Goal: Task Accomplishment & Management: Use online tool/utility

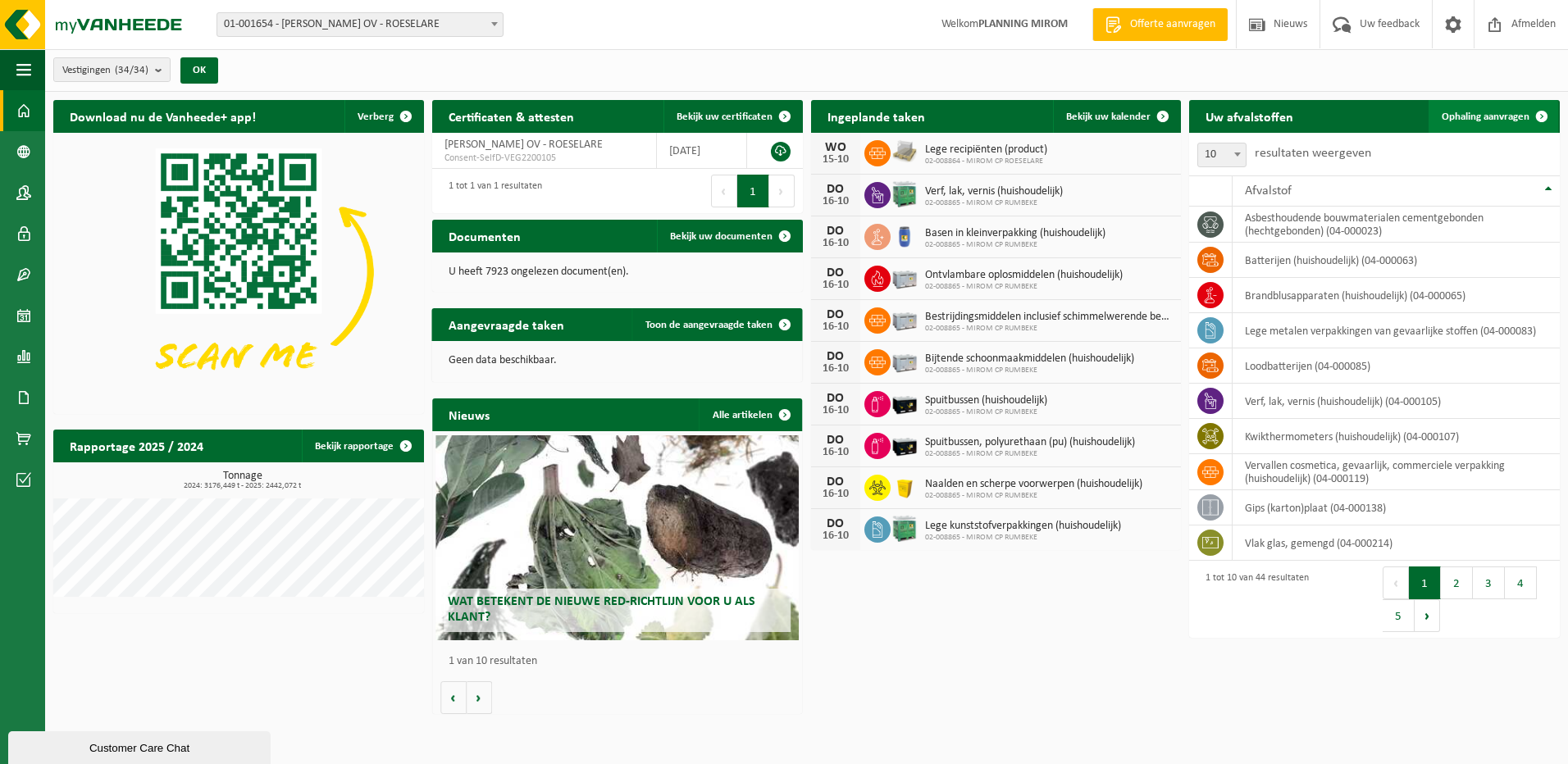
click at [1460, 124] on link "Ophaling aanvragen" at bounding box center [1493, 116] width 129 height 33
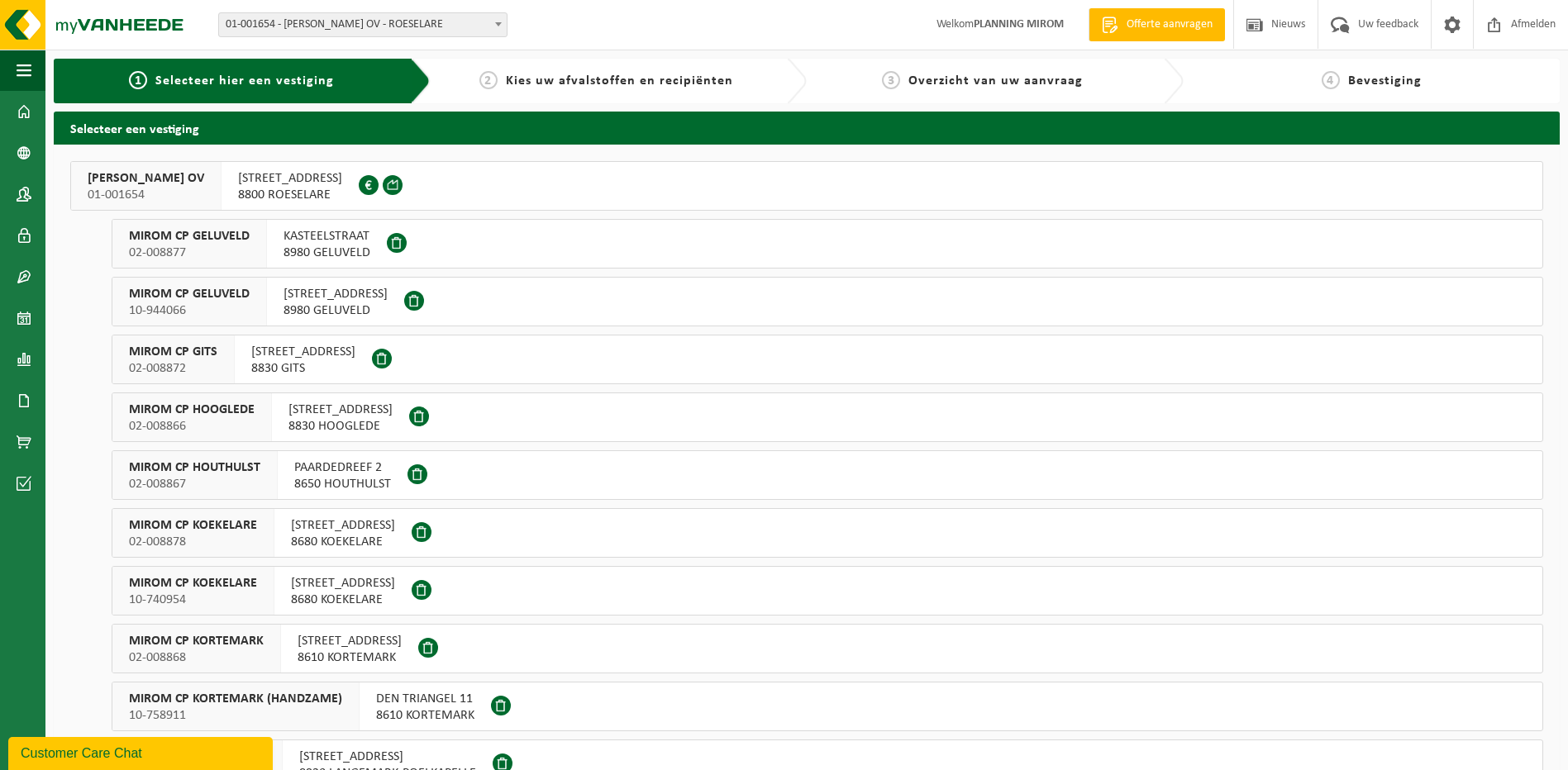
click at [342, 184] on span "OOSTNIEUWKERKSESTEENWEG 121" at bounding box center [289, 179] width 104 height 17
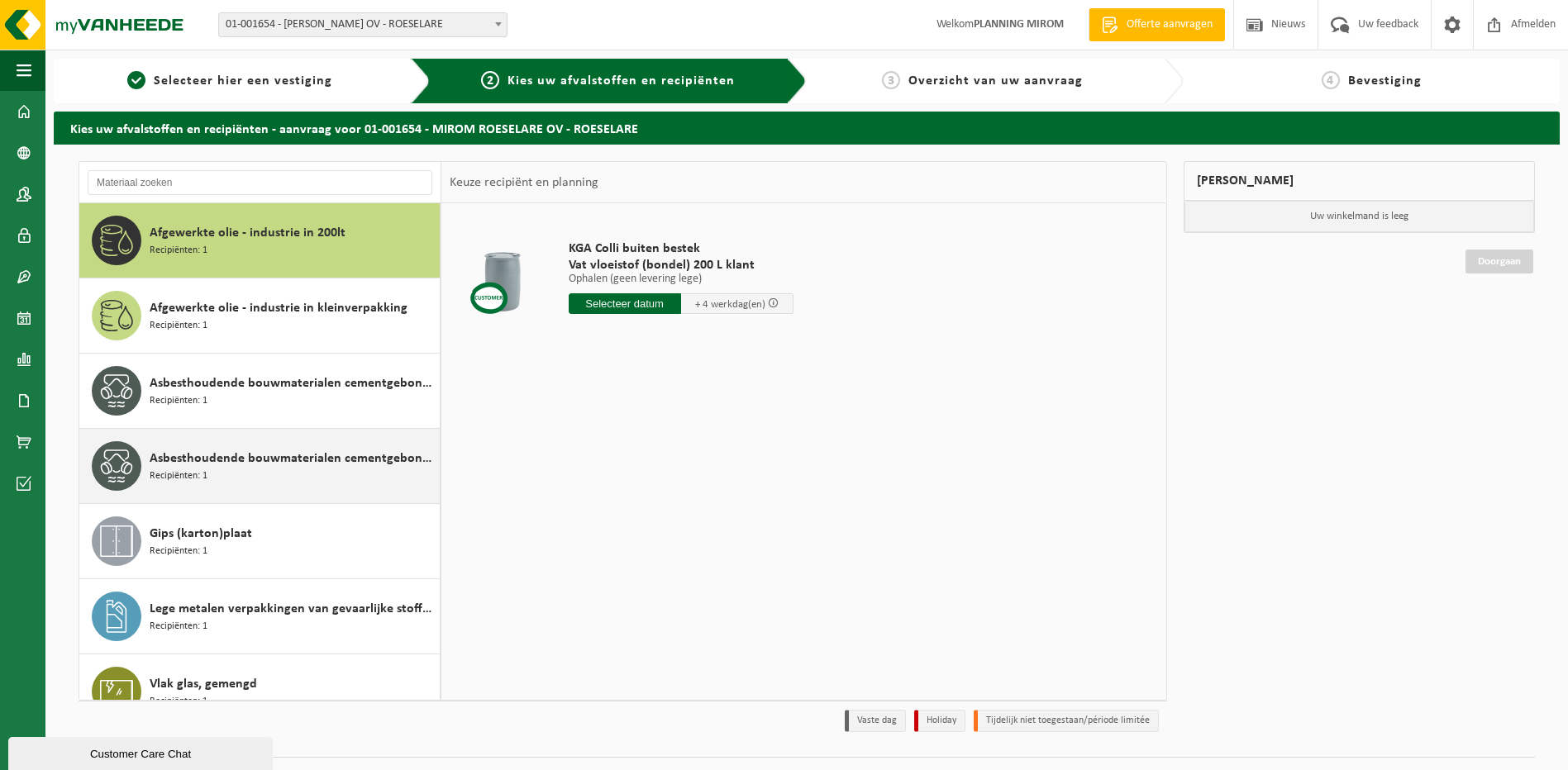
click at [291, 460] on span "Asbesthoudende bouwmaterialen cementgebonden met isolatie(hechtgebonden)" at bounding box center [292, 458] width 286 height 20
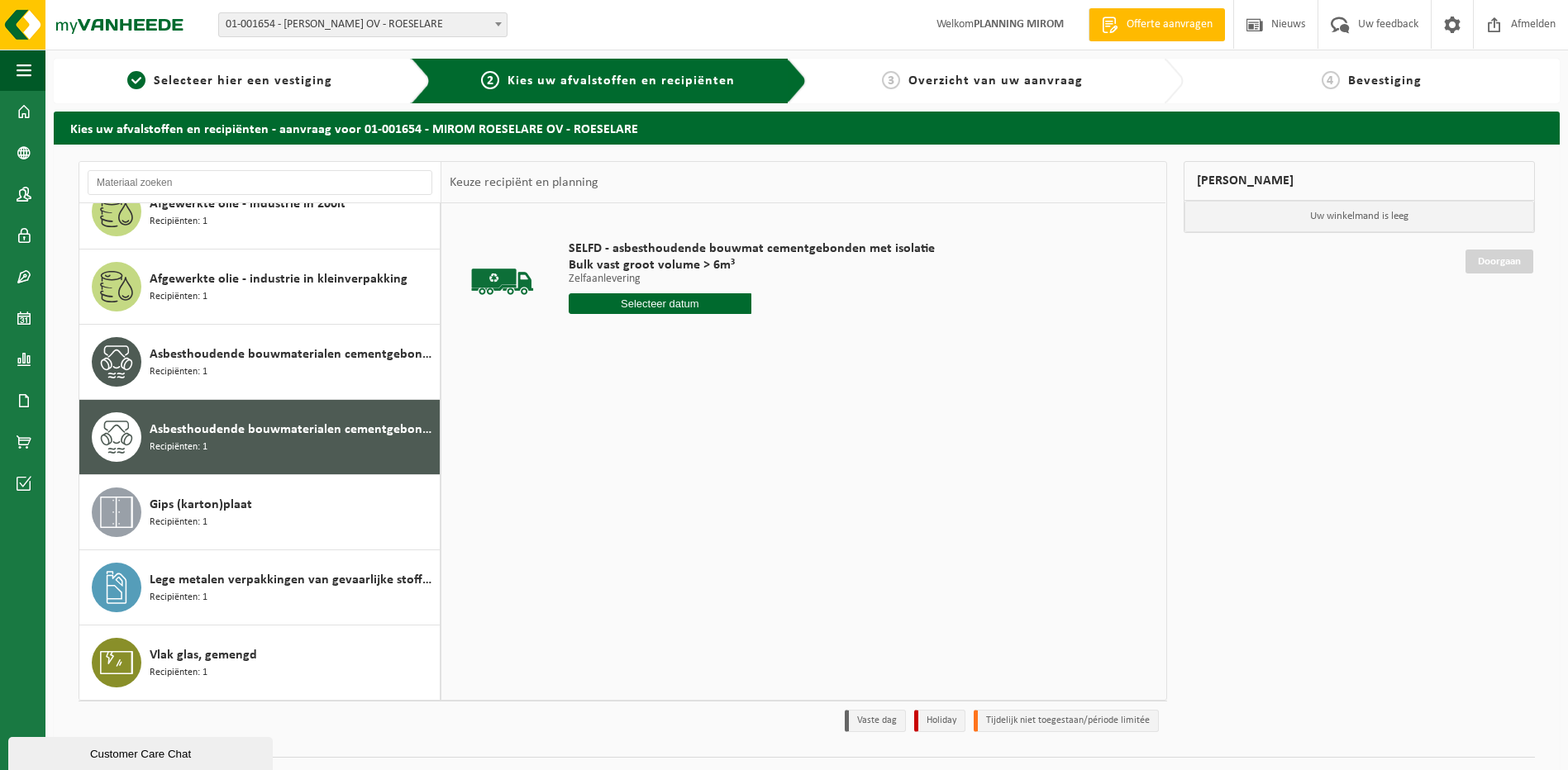
click at [659, 312] on input "text" at bounding box center [660, 304] width 184 height 21
click at [648, 456] on div "15" at bounding box center [642, 451] width 29 height 26
type input "Van 2025-10-15"
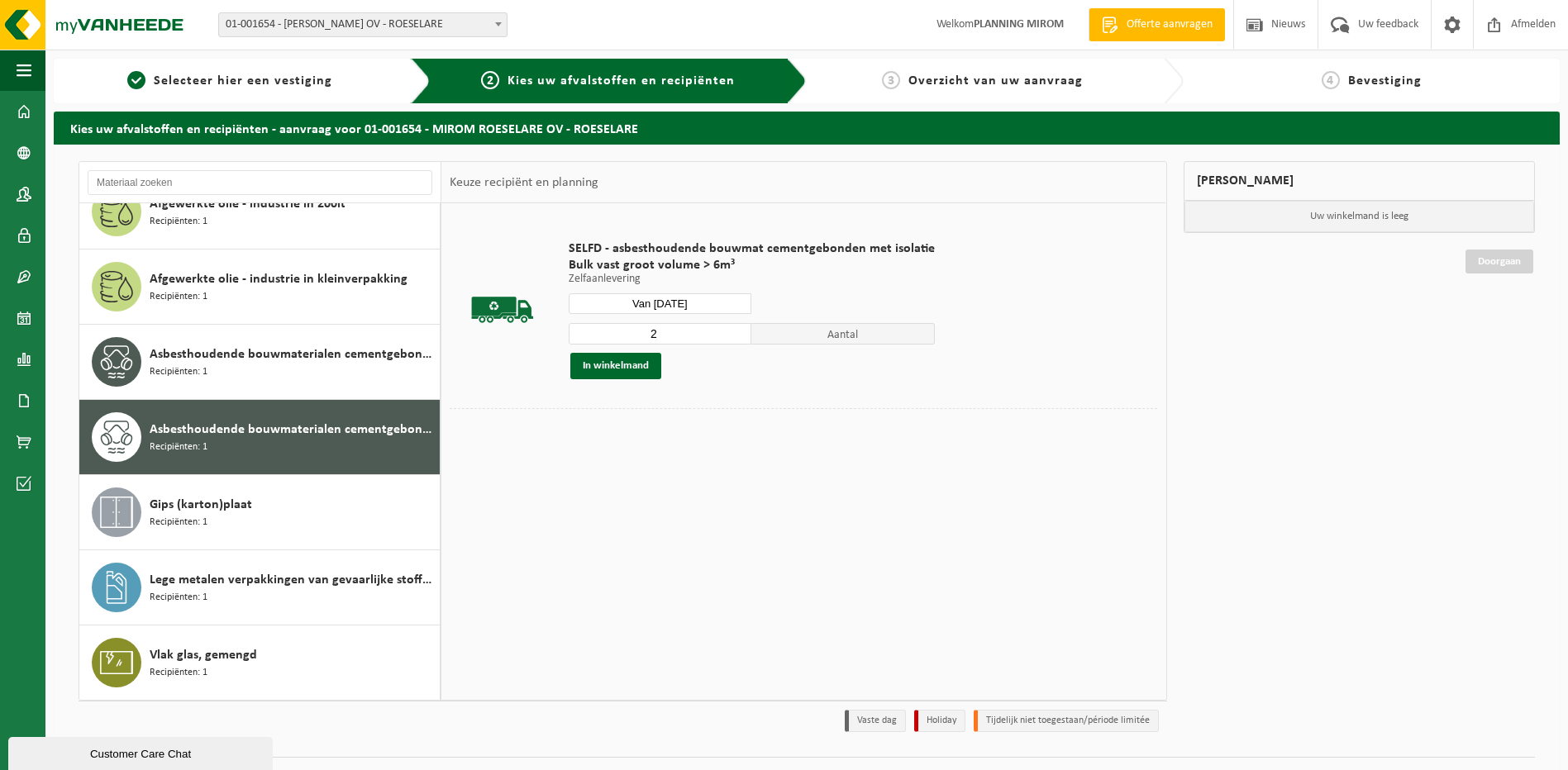
type input "2"
click at [731, 333] on input "2" at bounding box center [660, 333] width 184 height 22
click at [629, 375] on button "In winkelmand" at bounding box center [615, 366] width 91 height 26
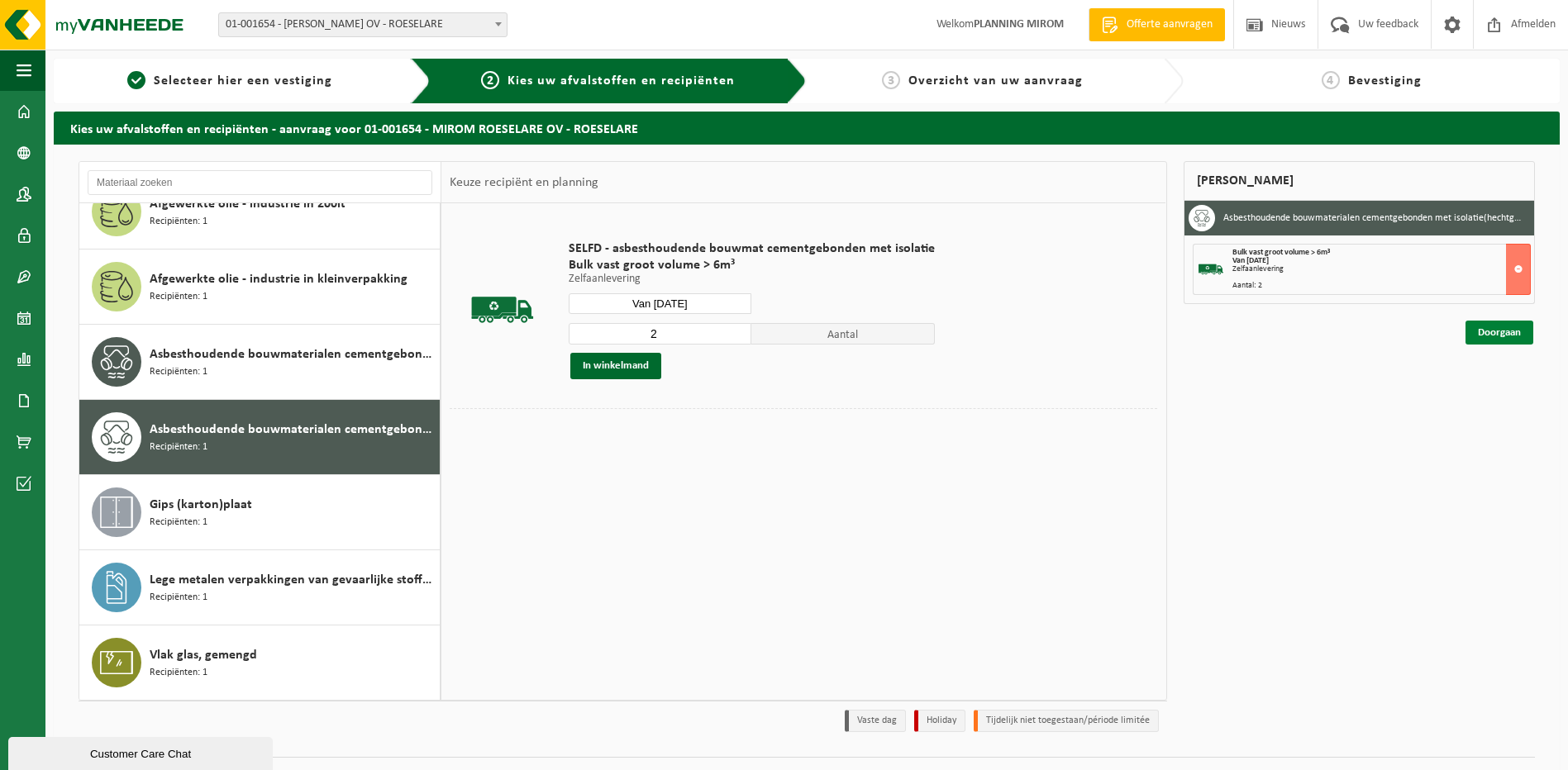
click at [1507, 340] on link "Doorgaan" at bounding box center [1499, 333] width 67 height 24
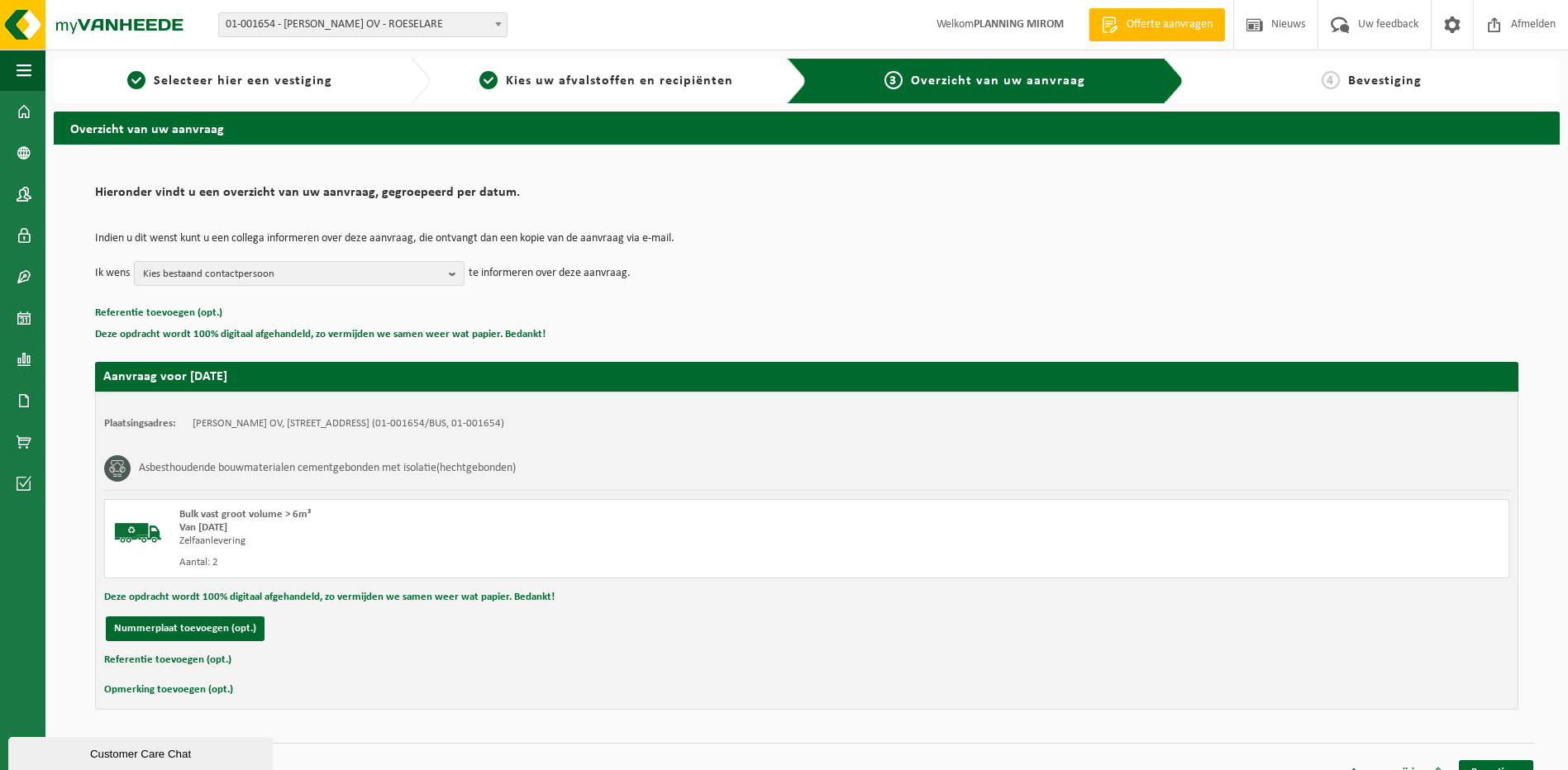
scroll to position [23, 0]
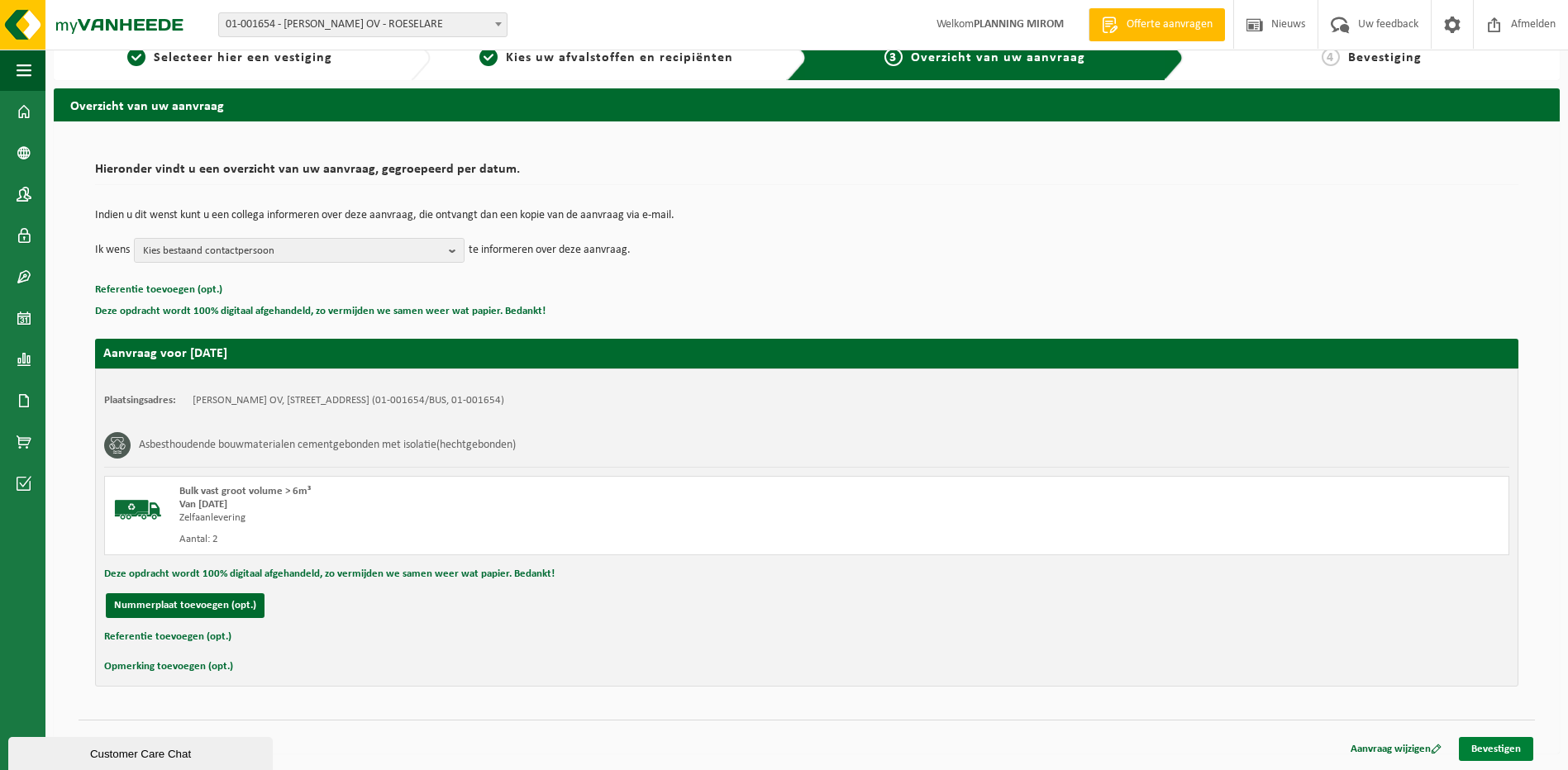
click at [1498, 745] on link "Bevestigen" at bounding box center [1495, 749] width 74 height 24
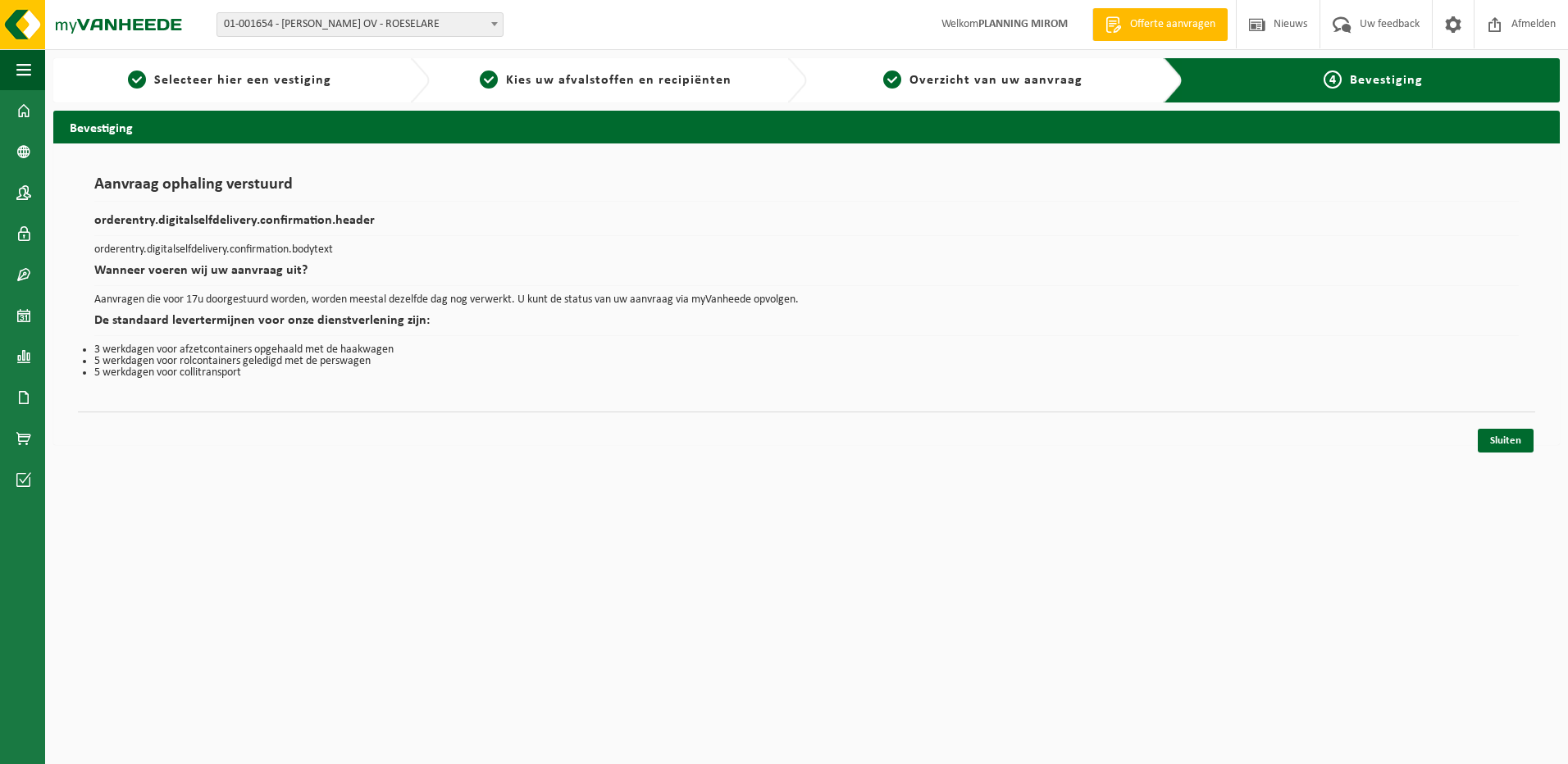
click at [1482, 456] on div "Navigatie Offerte aanvragen Nieuws Uw feedback Afmelden Dashboard Bedrijfsgegev…" at bounding box center [784, 231] width 1568 height 462
click at [1492, 449] on link "Sluiten" at bounding box center [1506, 441] width 56 height 24
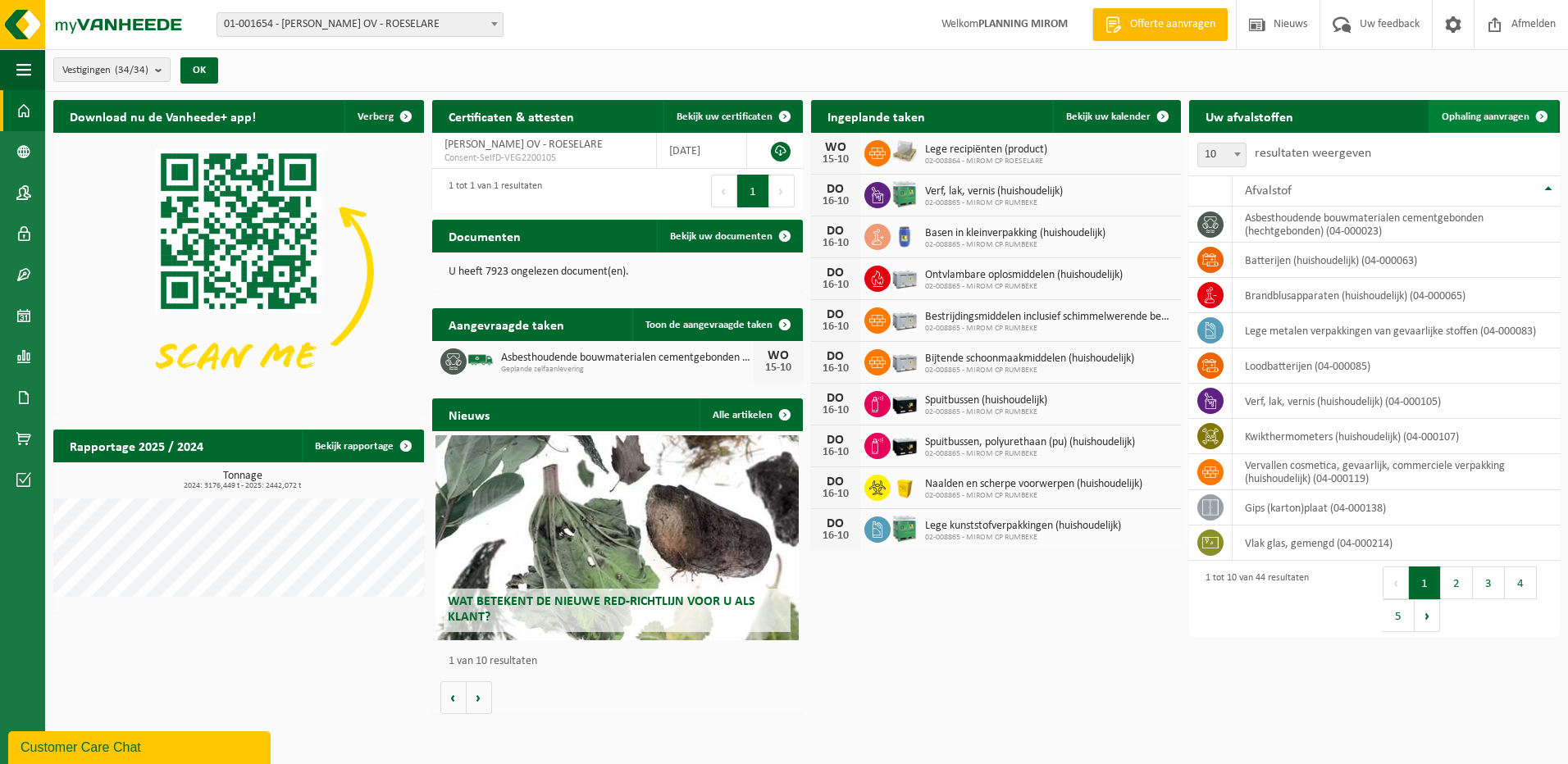
click at [1477, 114] on span "Ophaling aanvragen" at bounding box center [1485, 116] width 87 height 10
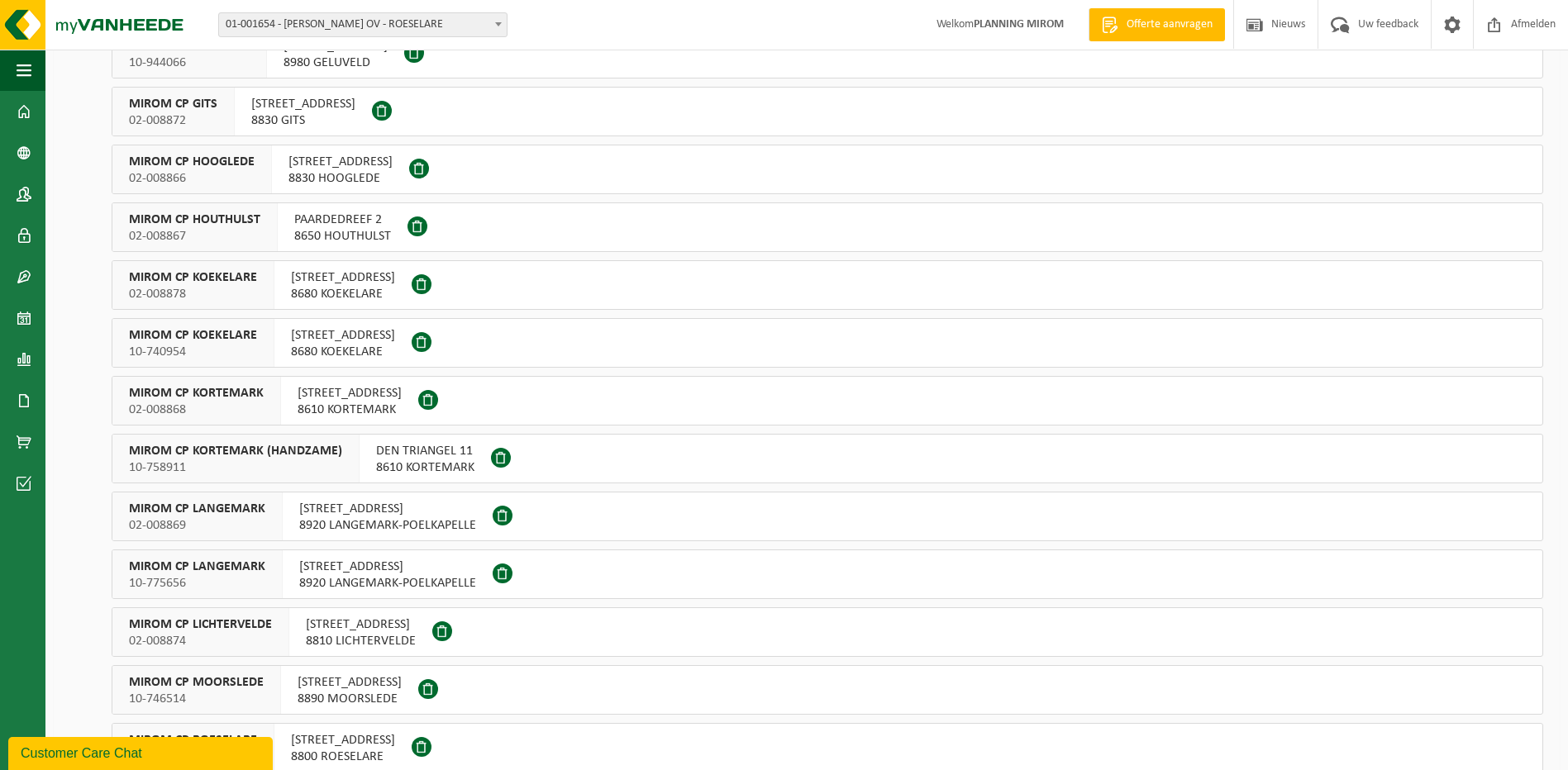
scroll to position [413, 0]
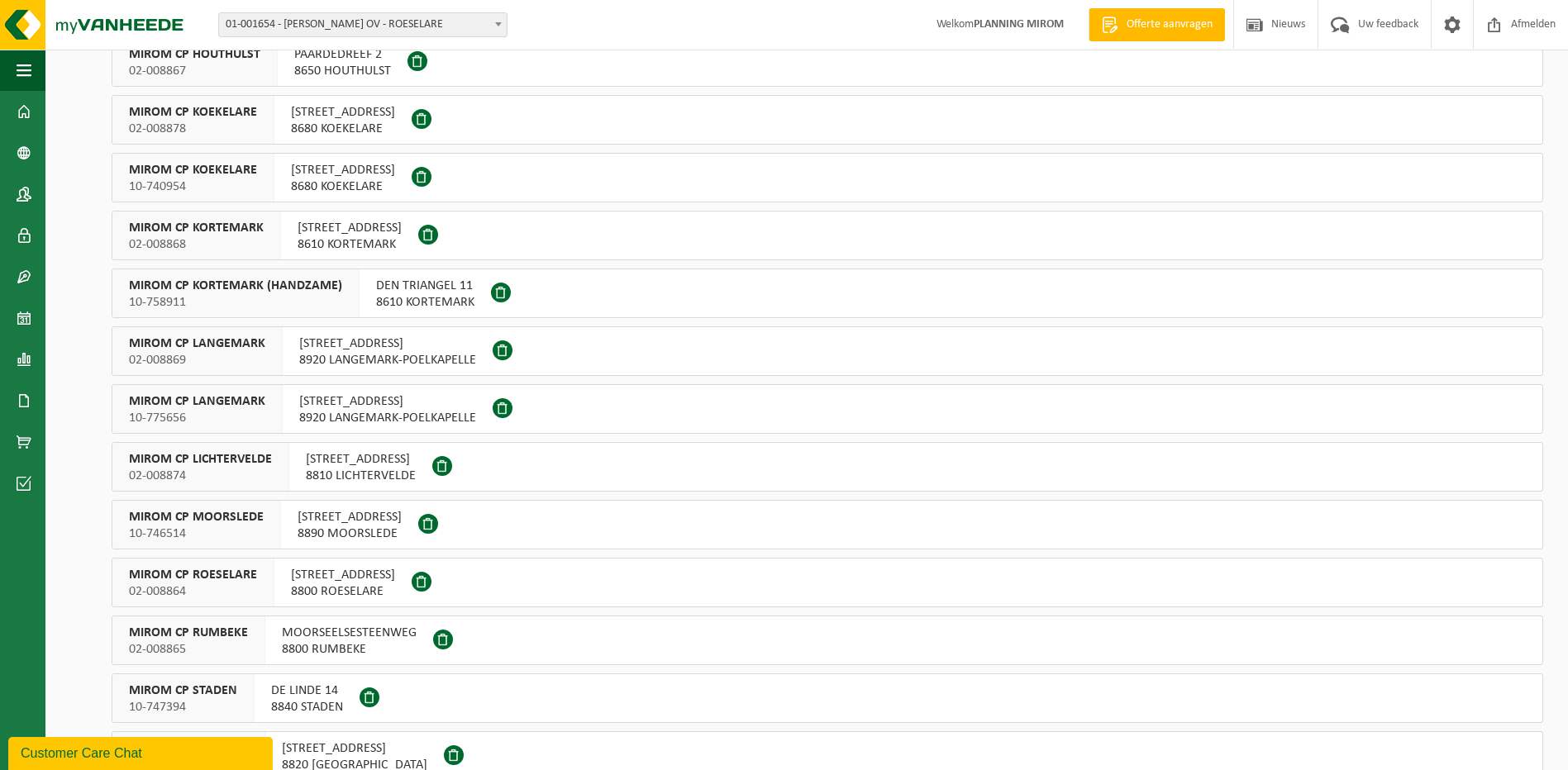
click at [342, 569] on span "OOSTNIEUWKERKSESTEENWEG 121" at bounding box center [343, 575] width 104 height 17
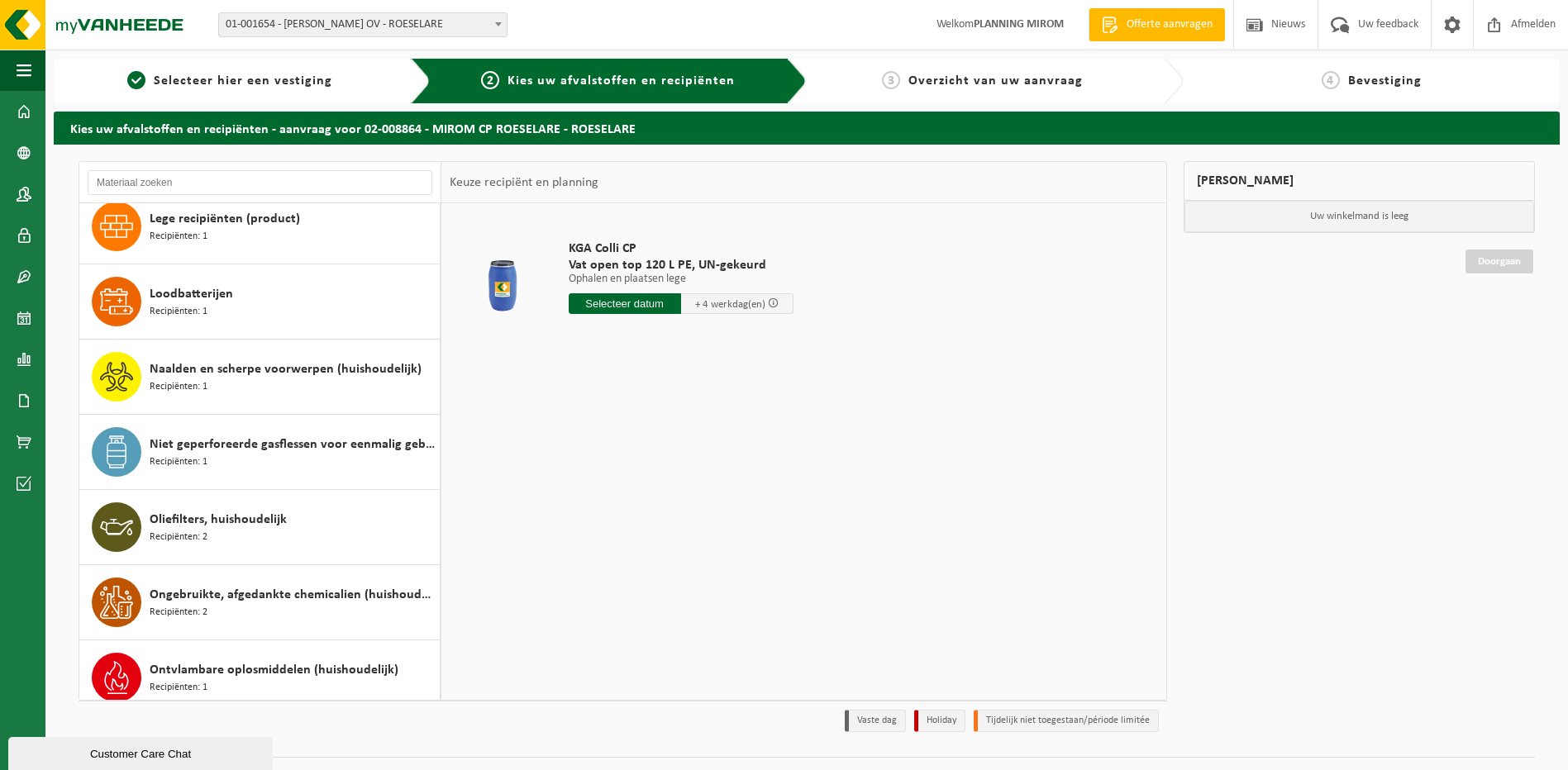
scroll to position [1323, 0]
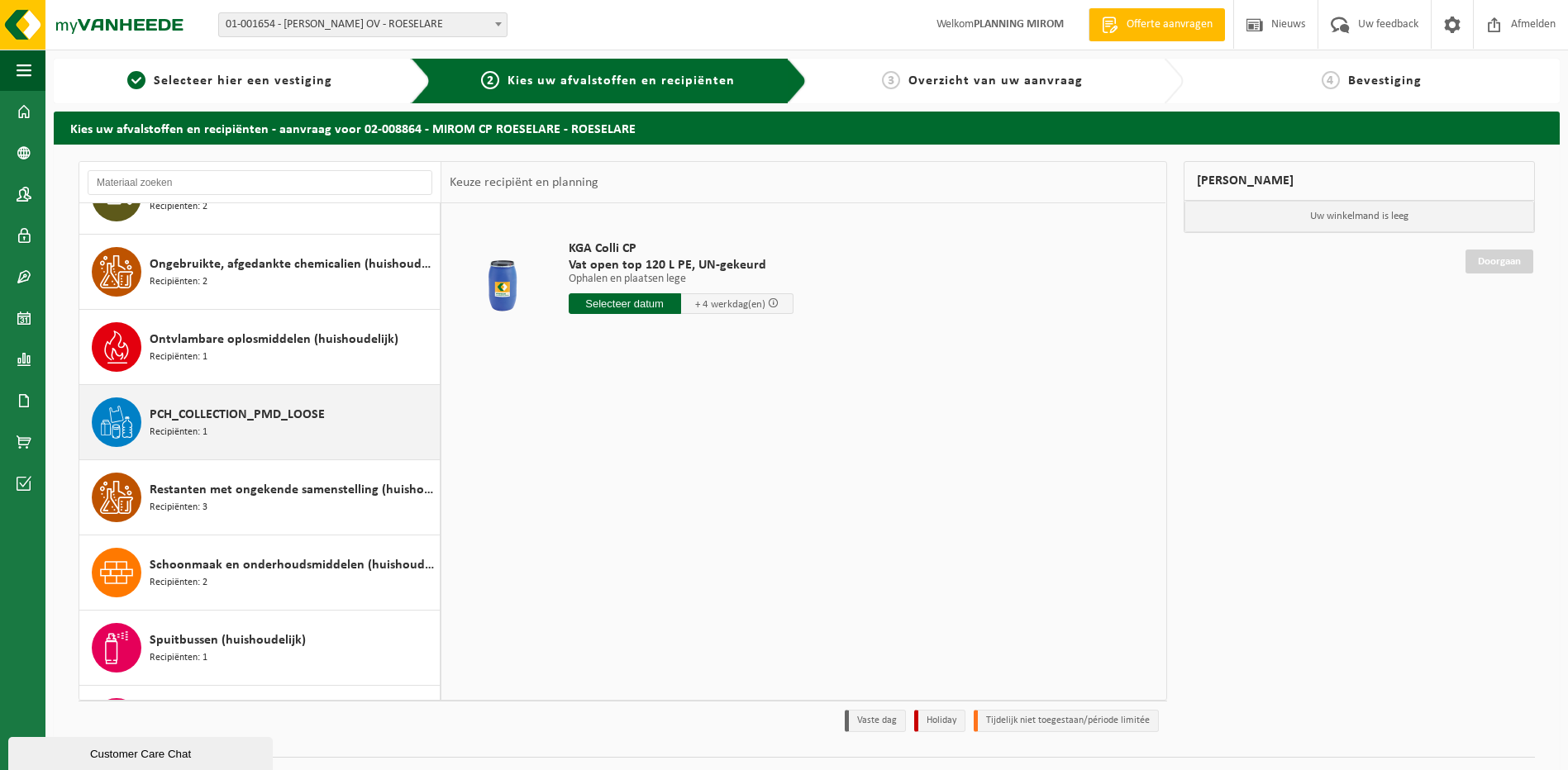
click at [206, 416] on span "PCH_COLLECTION_PMD_LOOSE" at bounding box center [237, 414] width 175 height 20
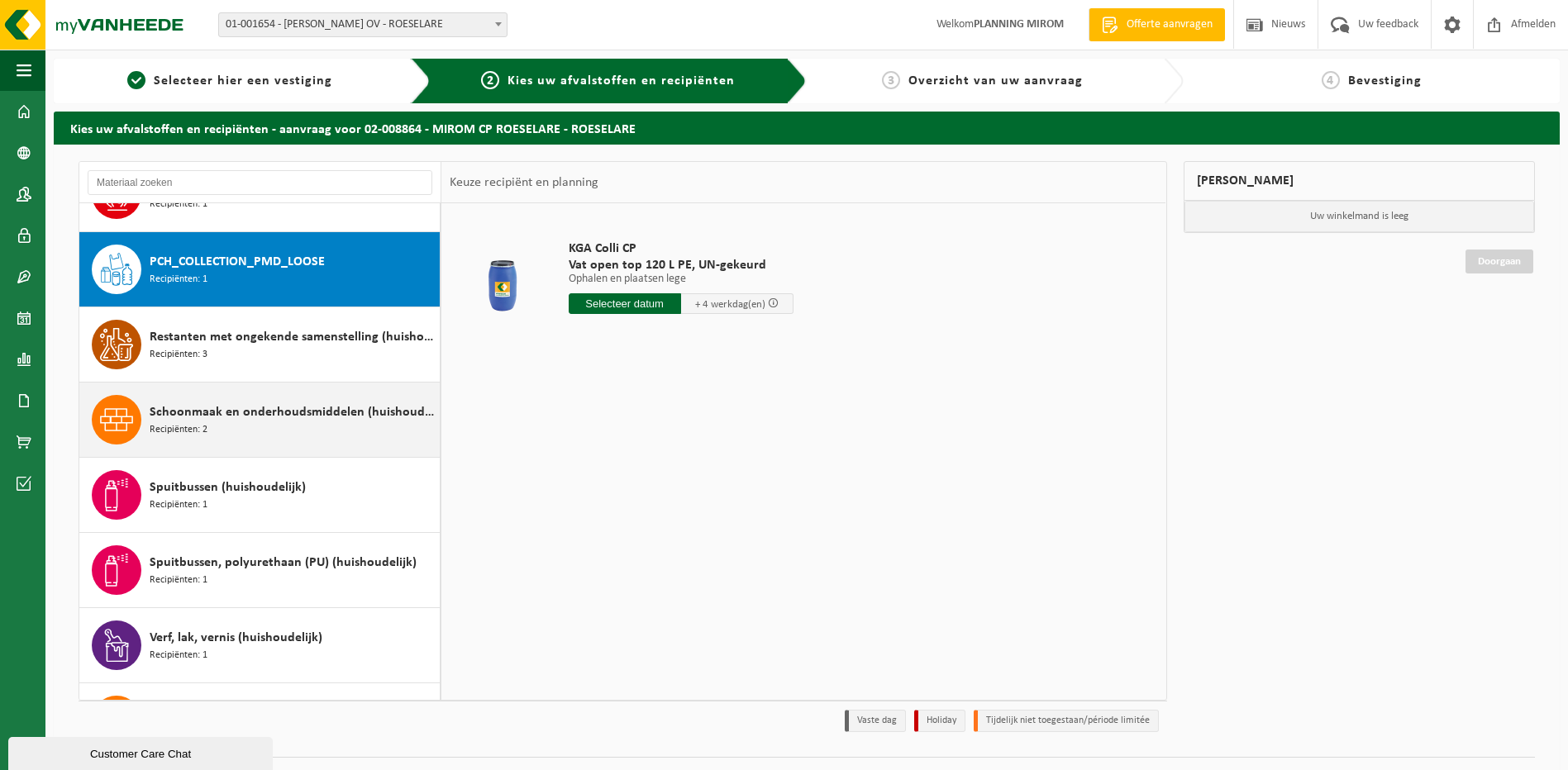
scroll to position [1504, 0]
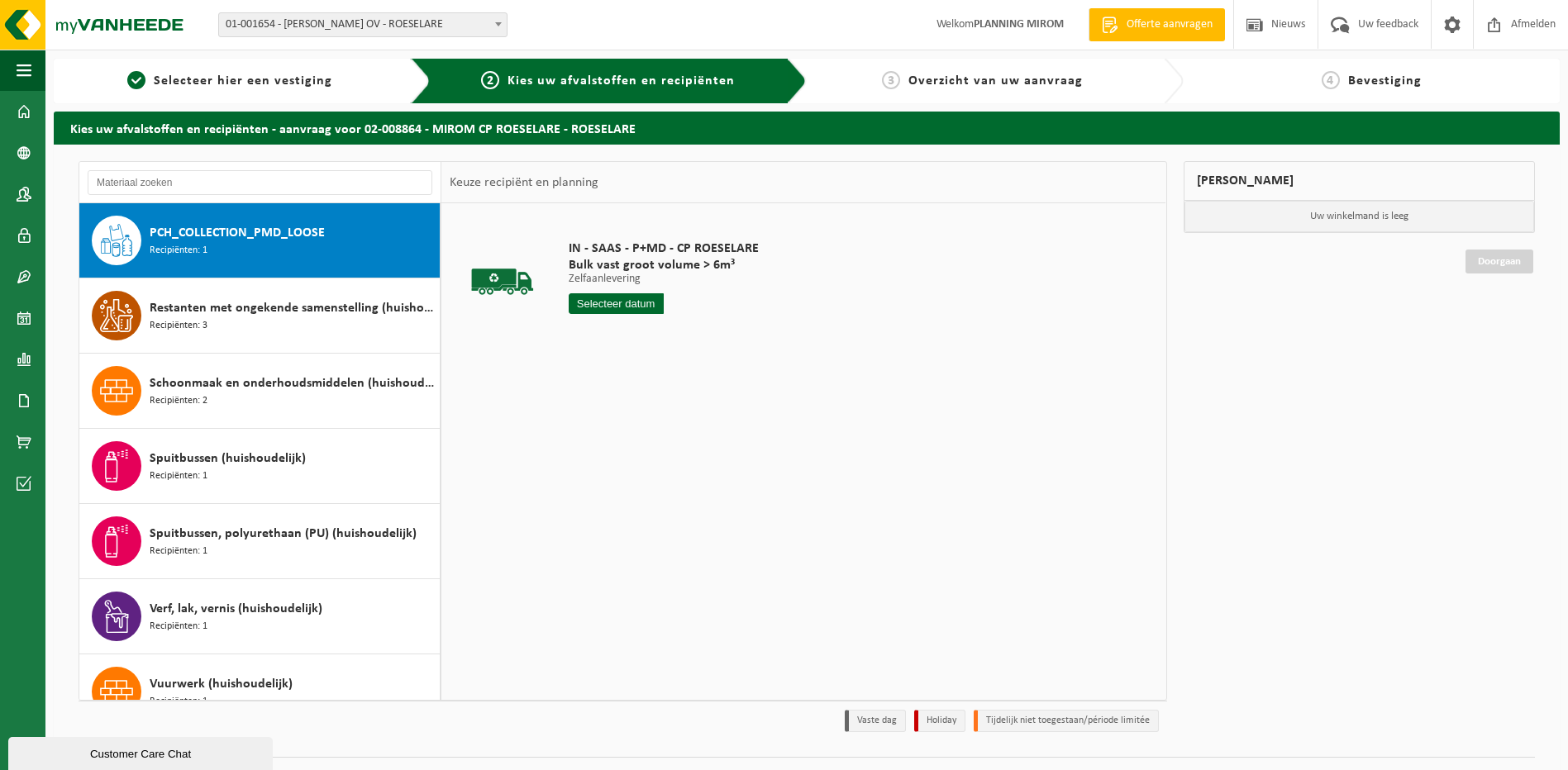
click at [616, 298] on input "text" at bounding box center [615, 304] width 95 height 21
click at [634, 448] on div "15" at bounding box center [642, 451] width 29 height 26
type input "Van 2025-10-15"
click at [602, 355] on button "In winkelmand" at bounding box center [615, 366] width 91 height 26
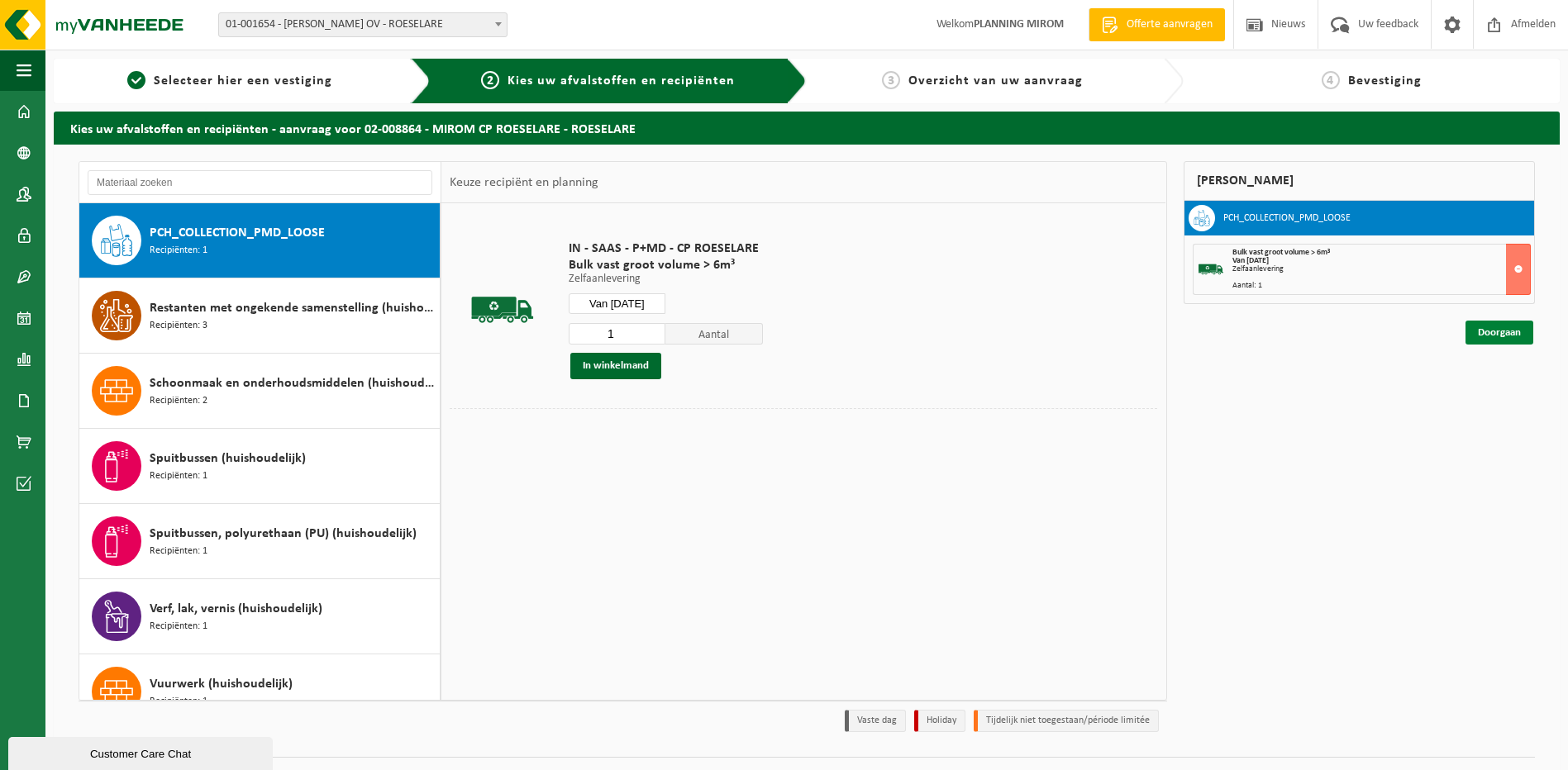
click at [1491, 333] on link "Doorgaan" at bounding box center [1499, 333] width 67 height 24
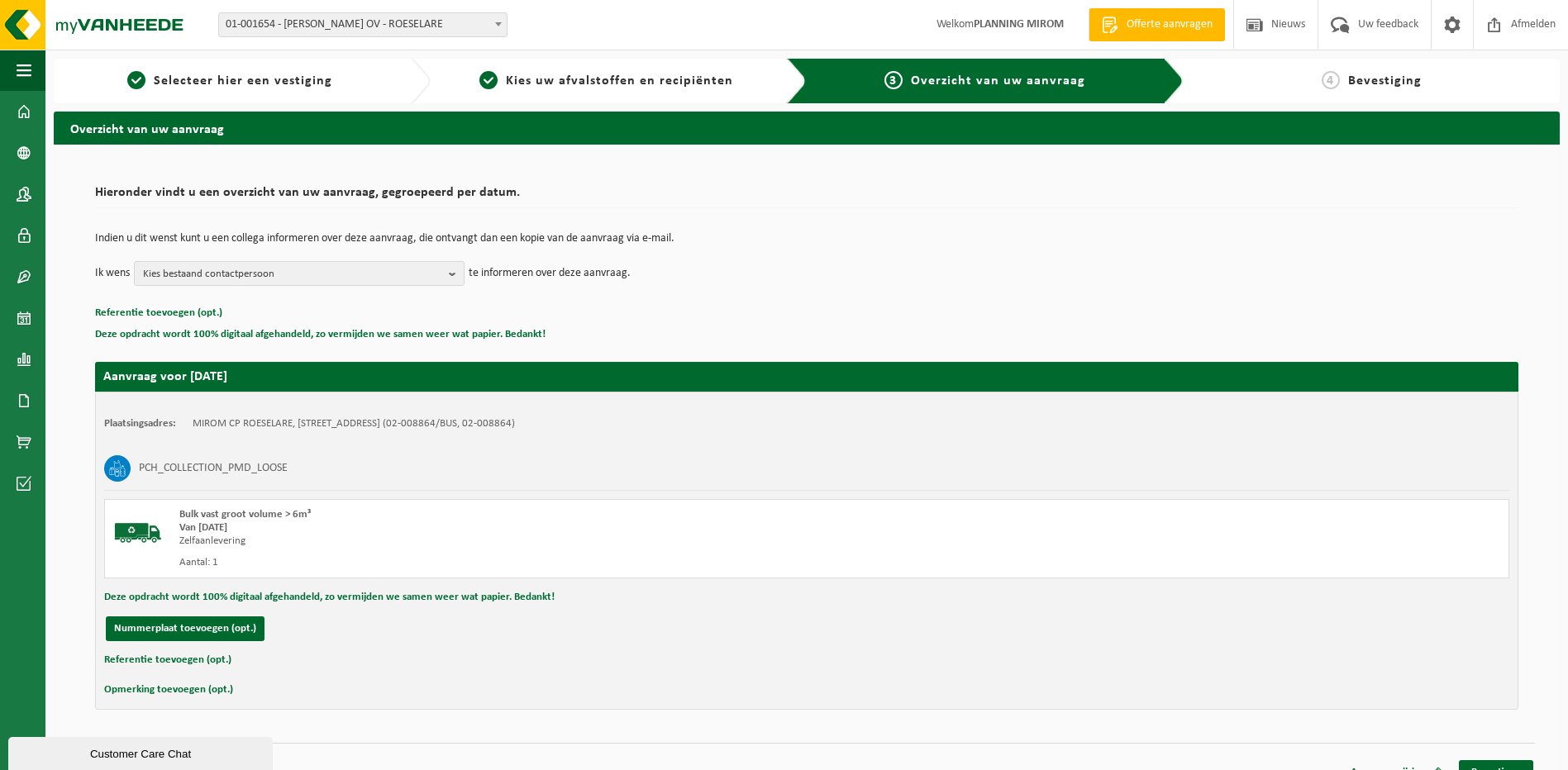
scroll to position [23, 0]
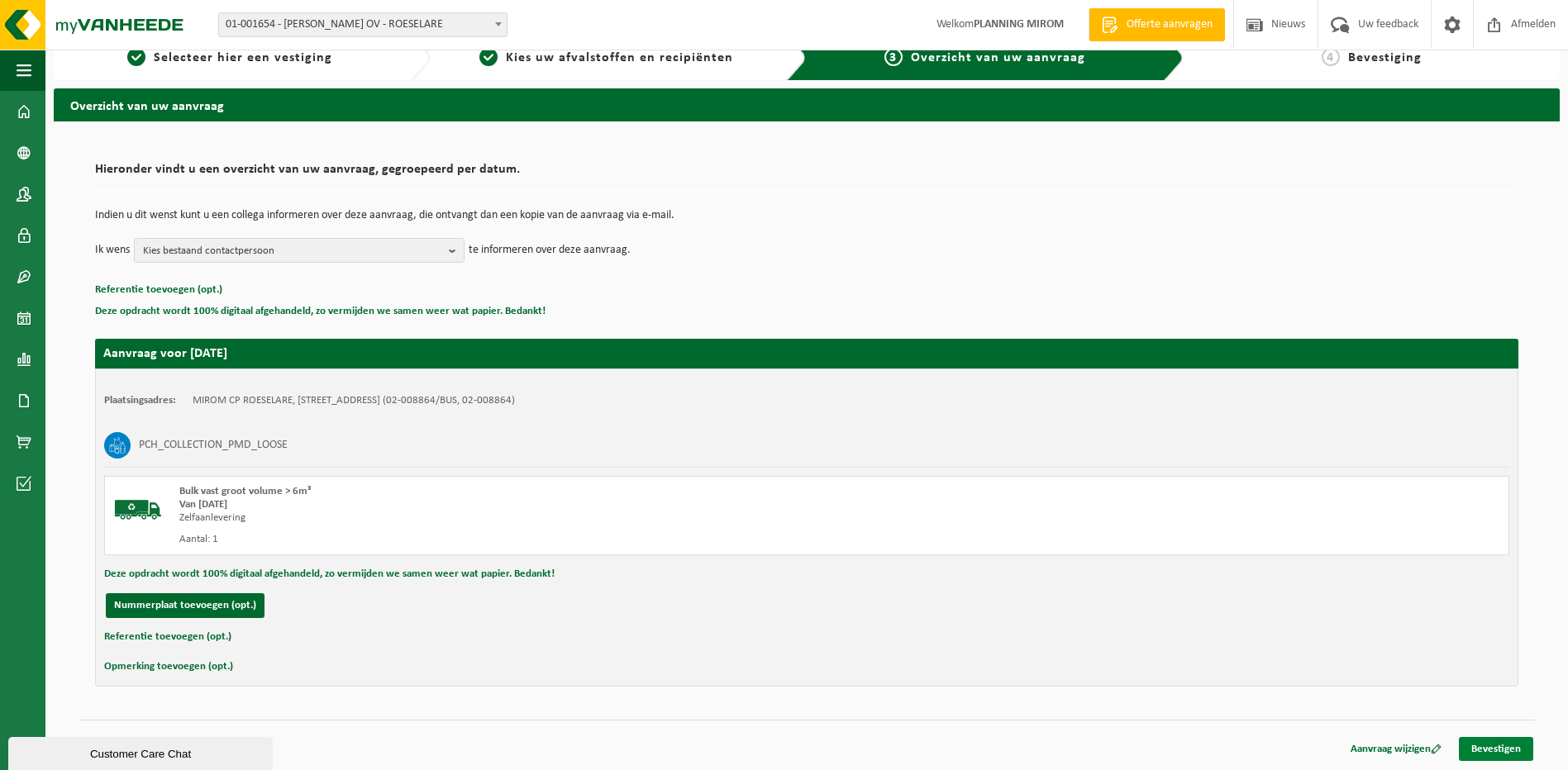
click at [1494, 748] on link "Bevestigen" at bounding box center [1495, 749] width 74 height 24
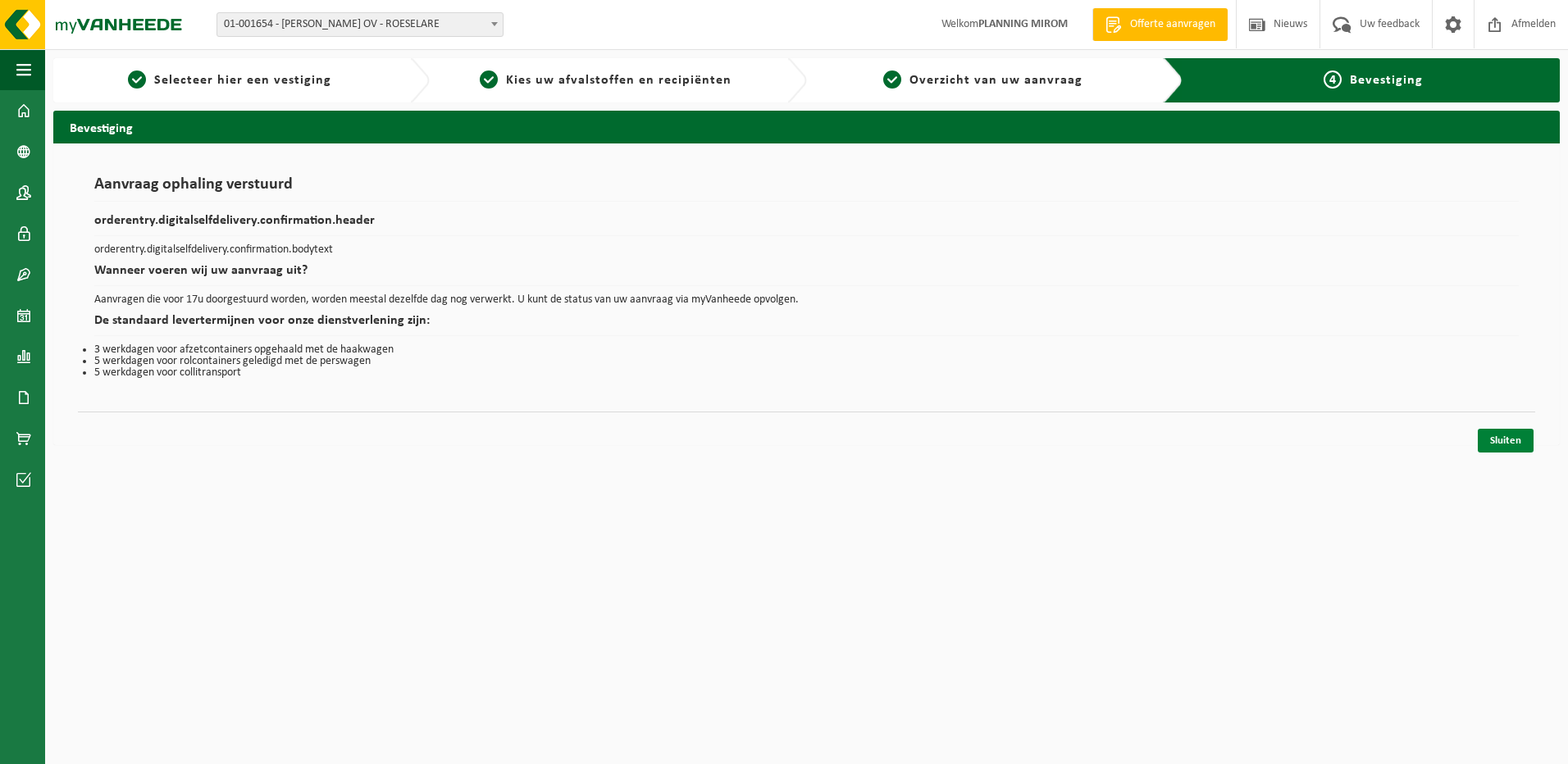
click at [1497, 441] on link "Sluiten" at bounding box center [1506, 441] width 56 height 24
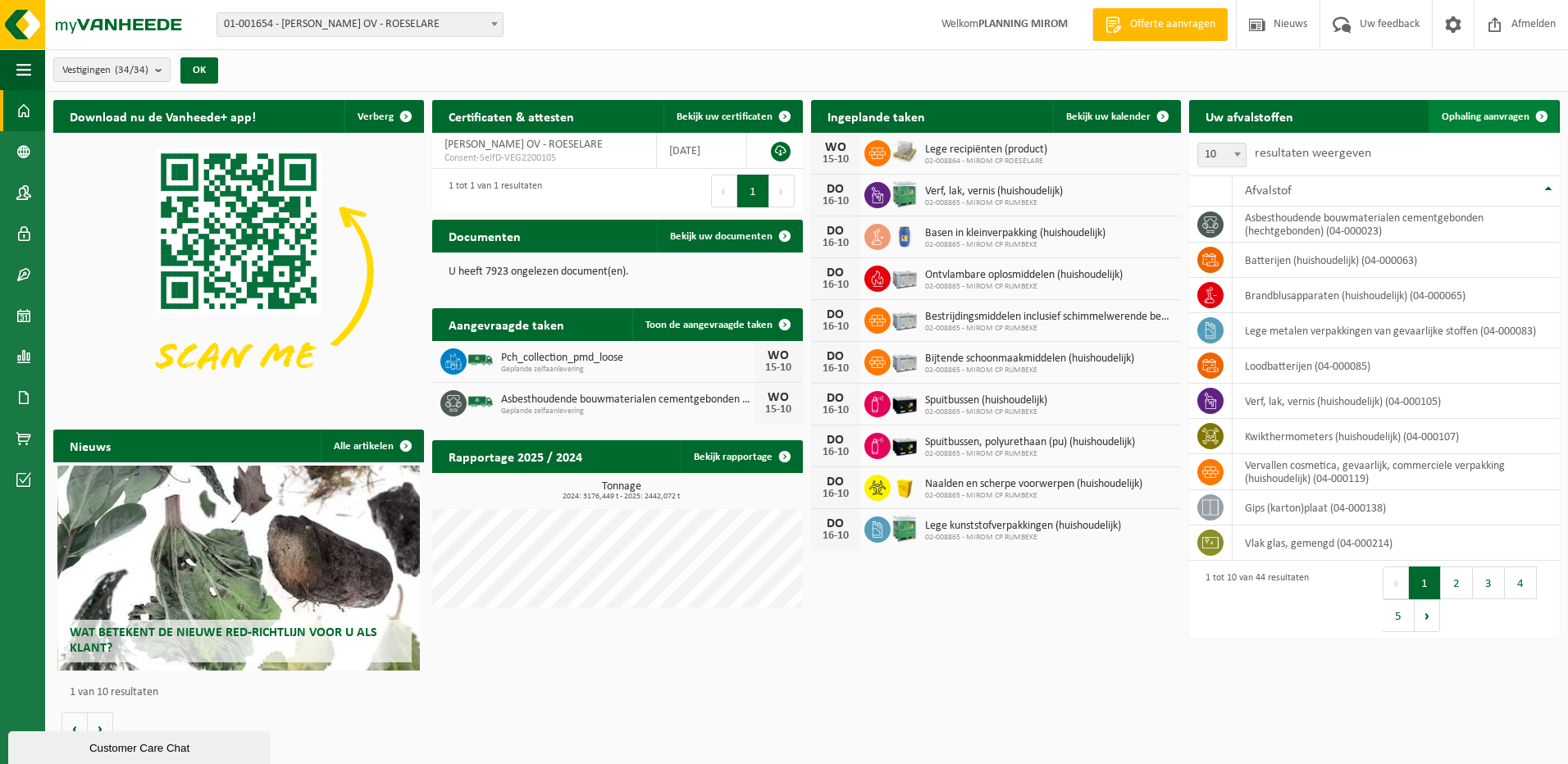
click at [1468, 115] on span "Ophaling aanvragen" at bounding box center [1485, 116] width 87 height 10
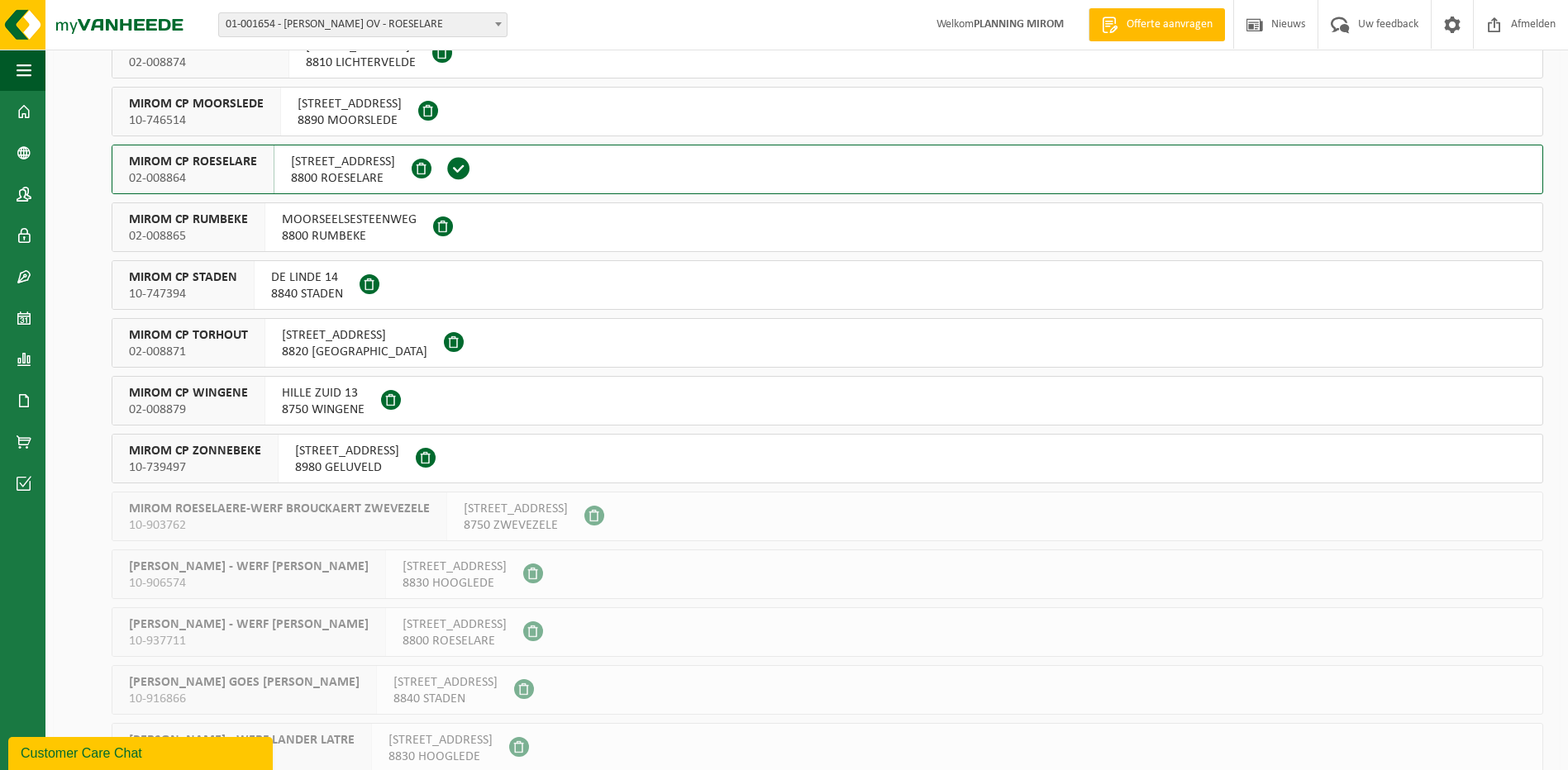
scroll to position [496, 0]
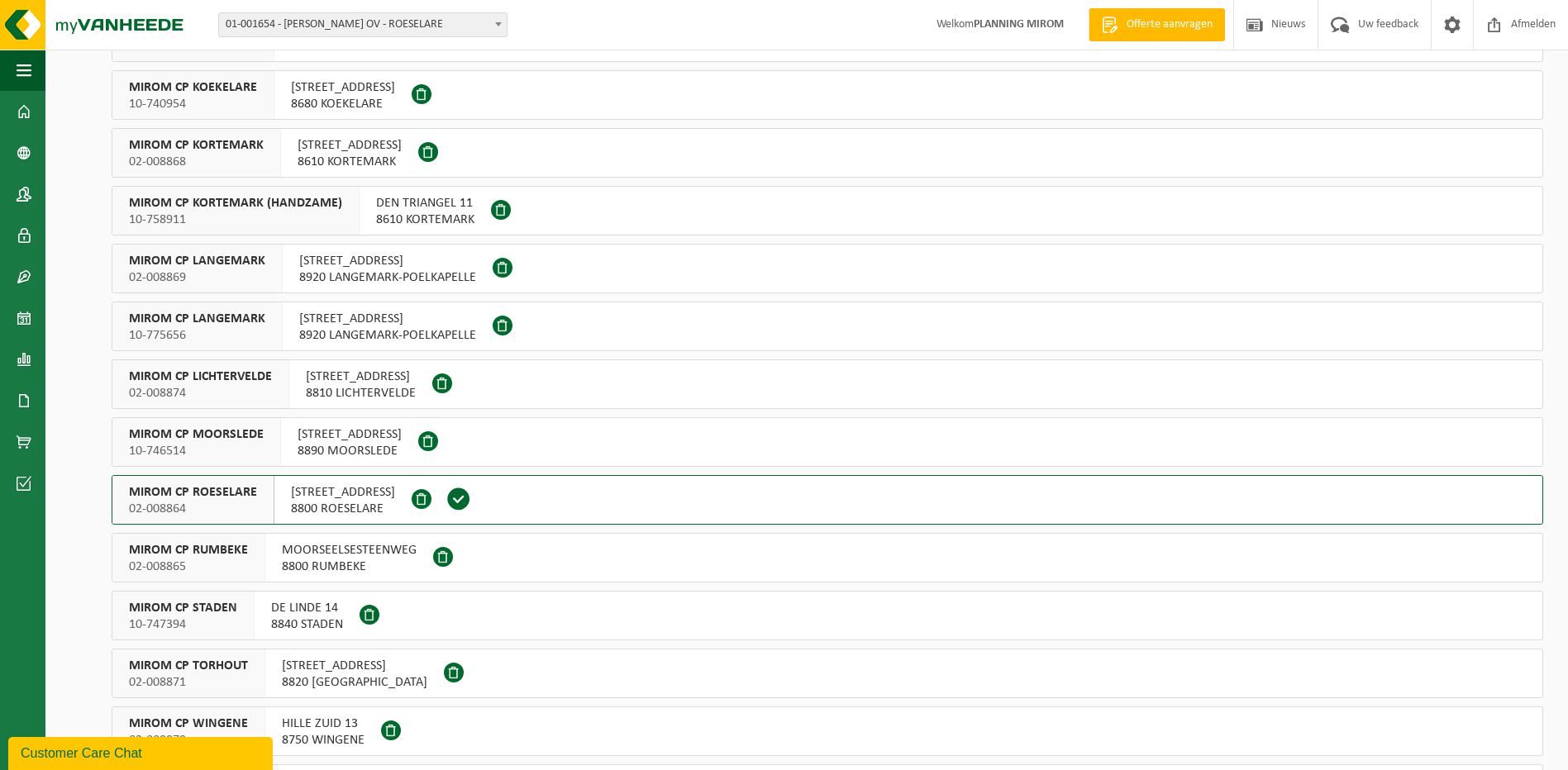
click at [326, 432] on span "[STREET_ADDRESS]" at bounding box center [349, 435] width 104 height 17
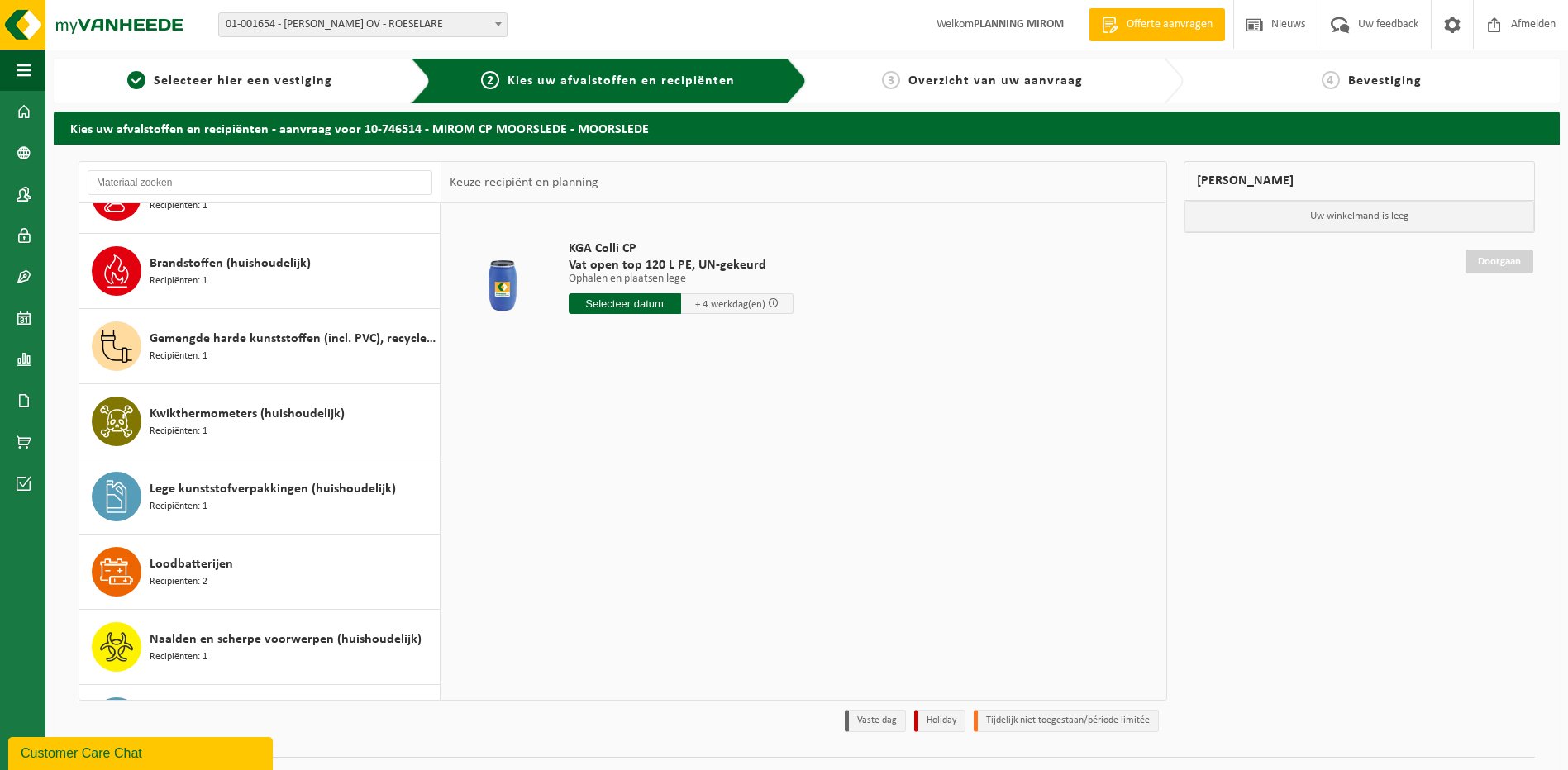
scroll to position [826, 0]
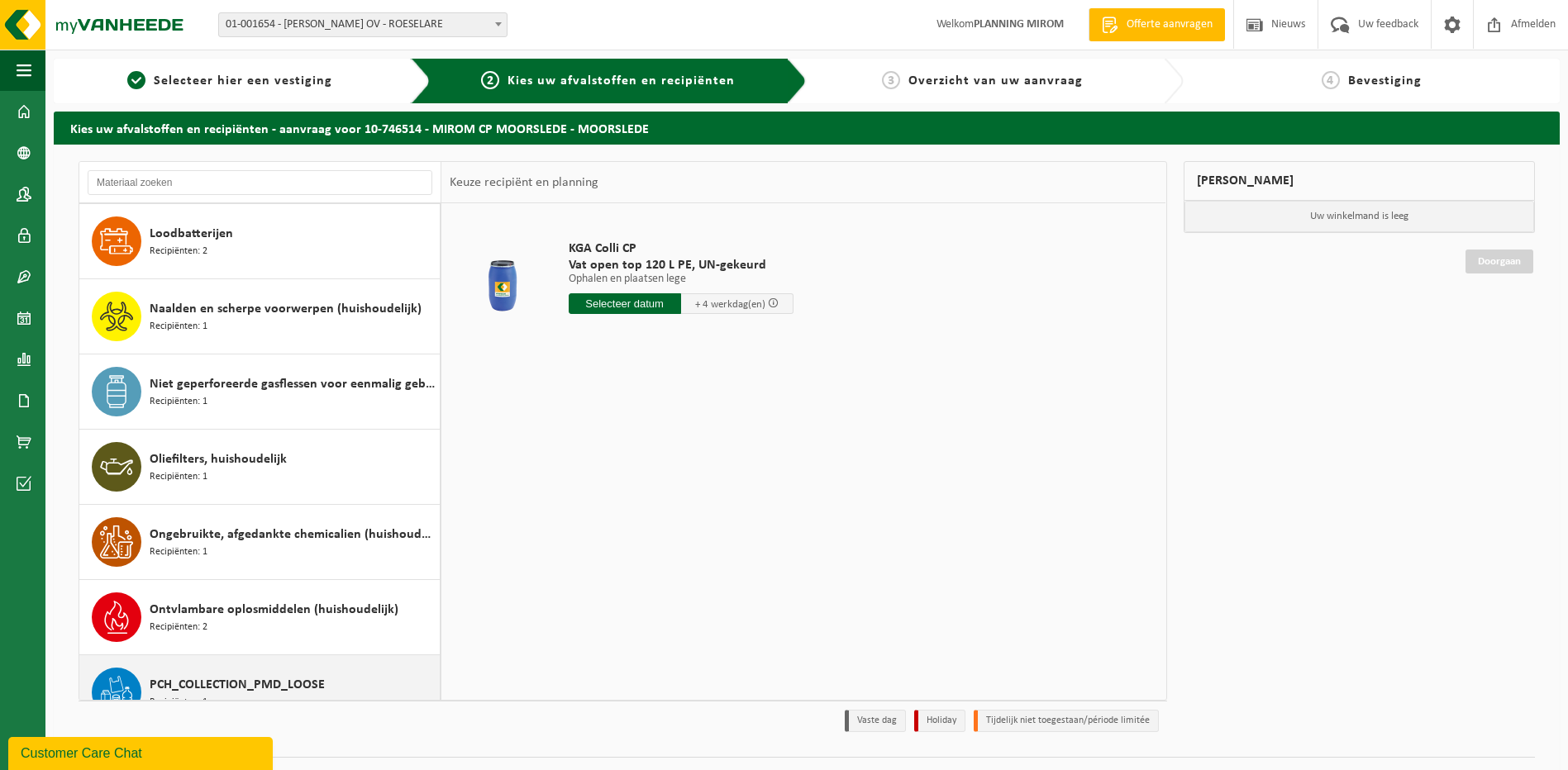
click at [244, 674] on div "PCH_COLLECTION_PMD_LOOSE Recipiënten: 1" at bounding box center [292, 692] width 286 height 50
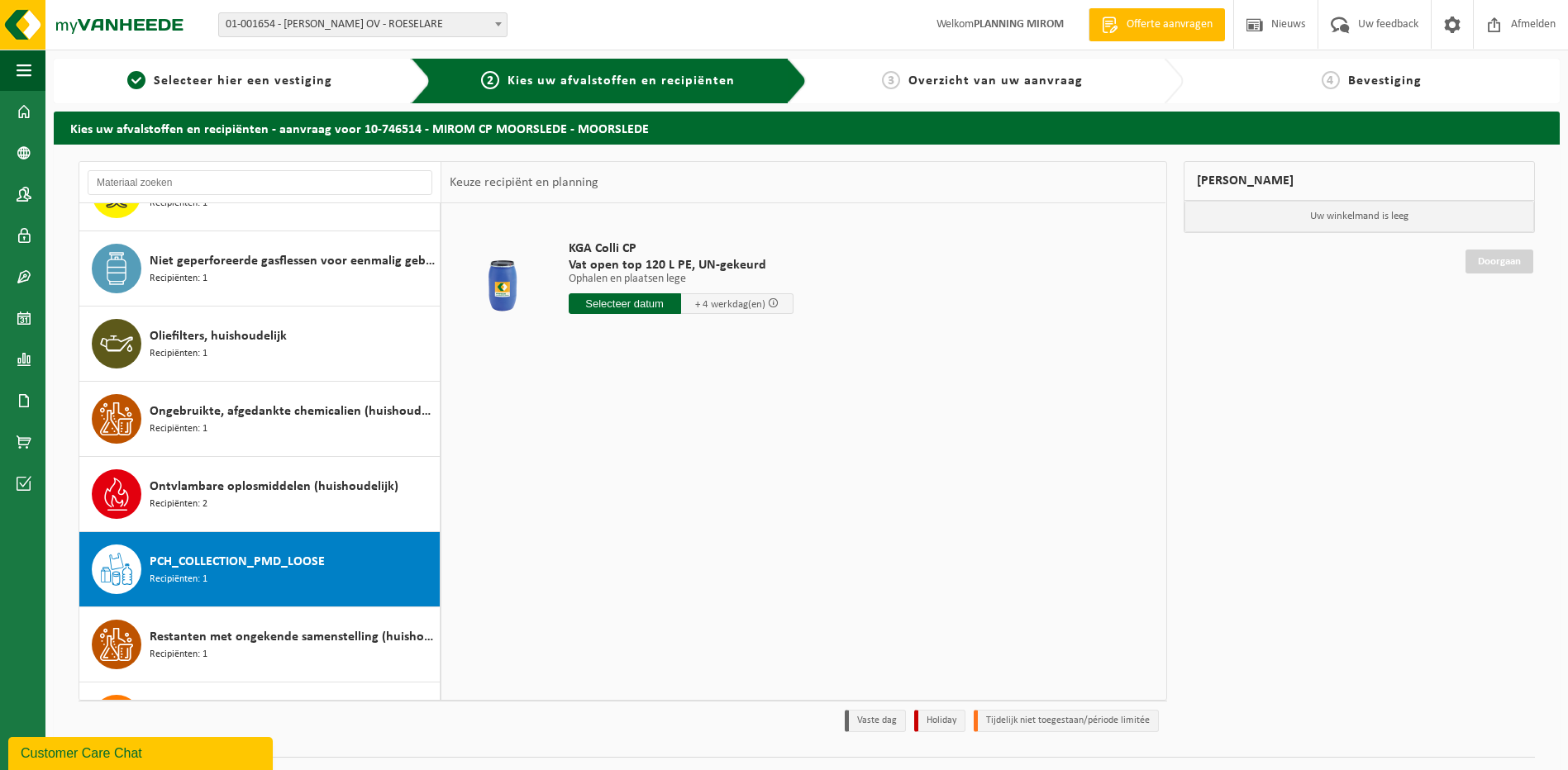
scroll to position [1279, 0]
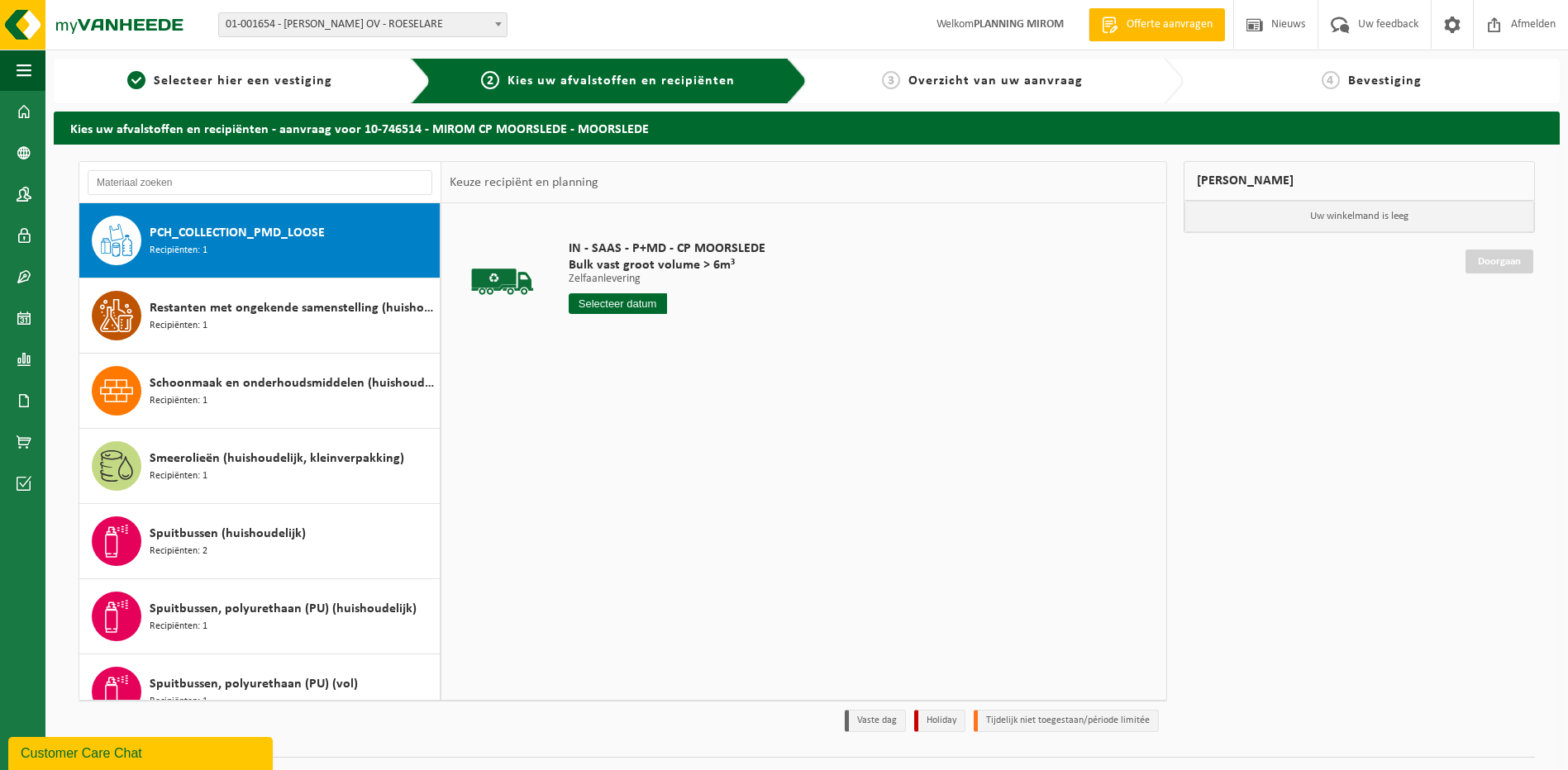
click at [643, 305] on input "text" at bounding box center [617, 304] width 98 height 21
click at [640, 452] on div "15" at bounding box center [642, 451] width 29 height 26
type input "Van [DATE]"
click at [618, 363] on button "In winkelmand" at bounding box center [615, 366] width 91 height 26
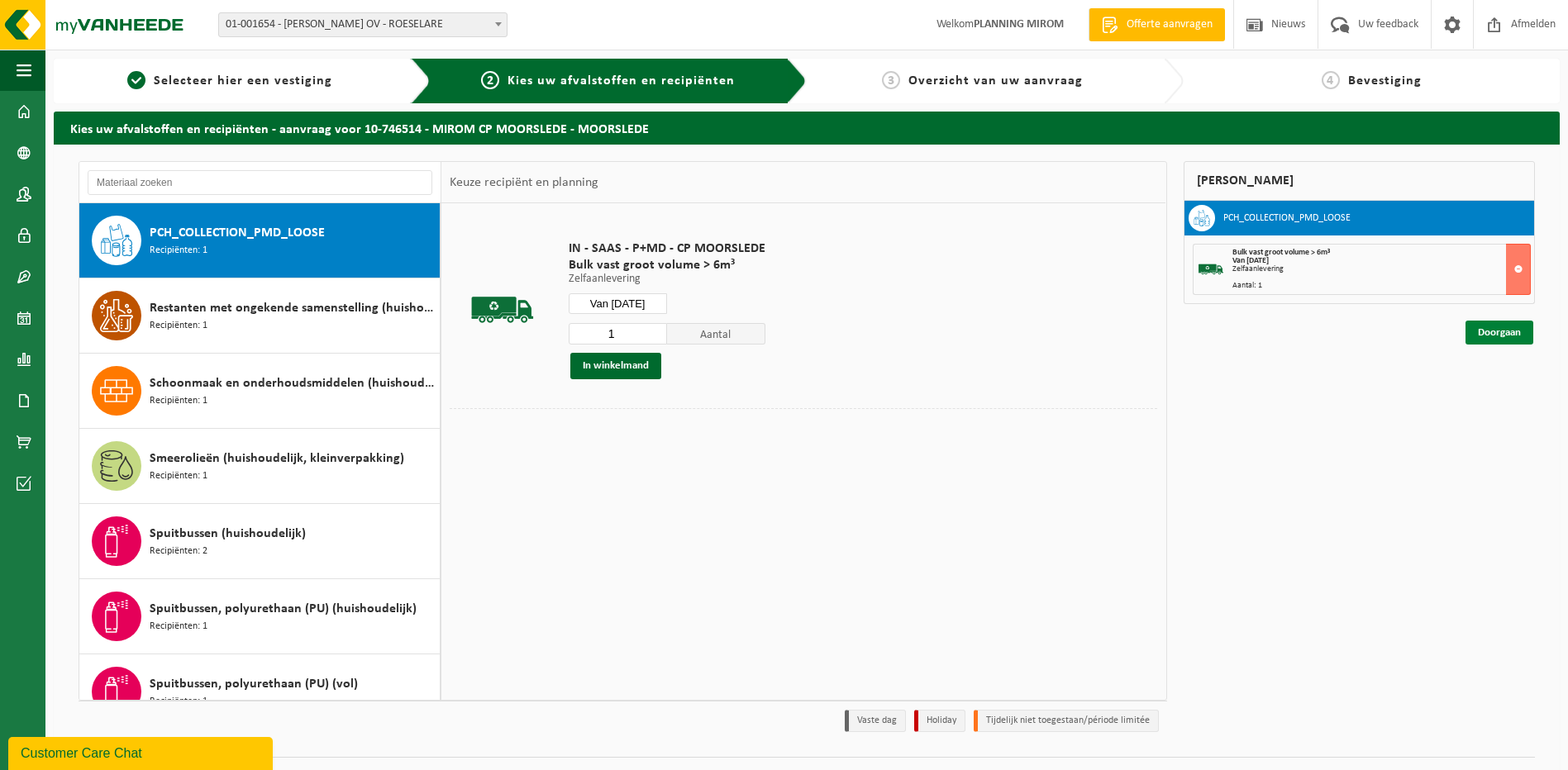
click at [1498, 340] on link "Doorgaan" at bounding box center [1499, 333] width 67 height 24
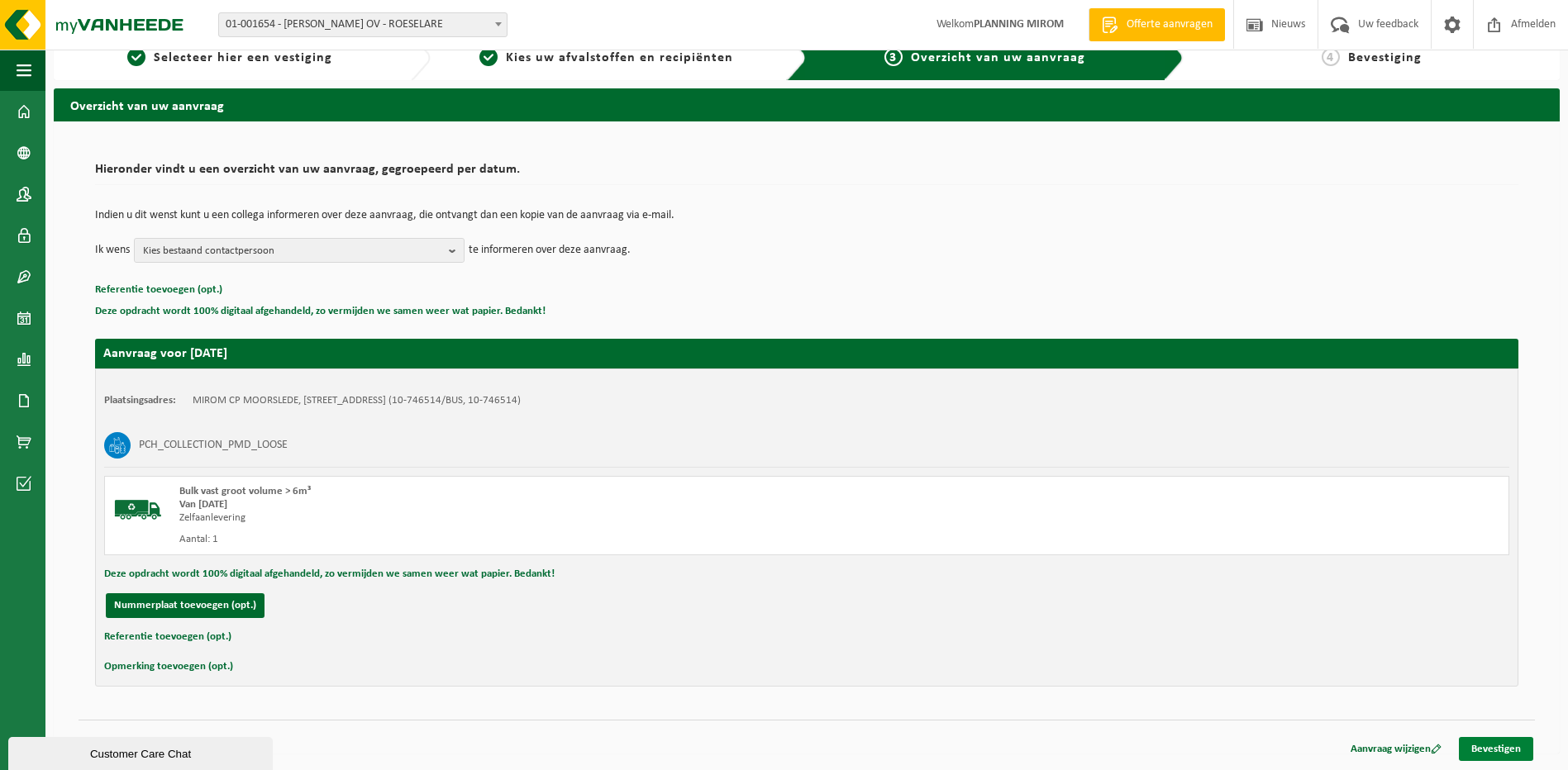
click at [1476, 741] on link "Bevestigen" at bounding box center [1495, 749] width 74 height 24
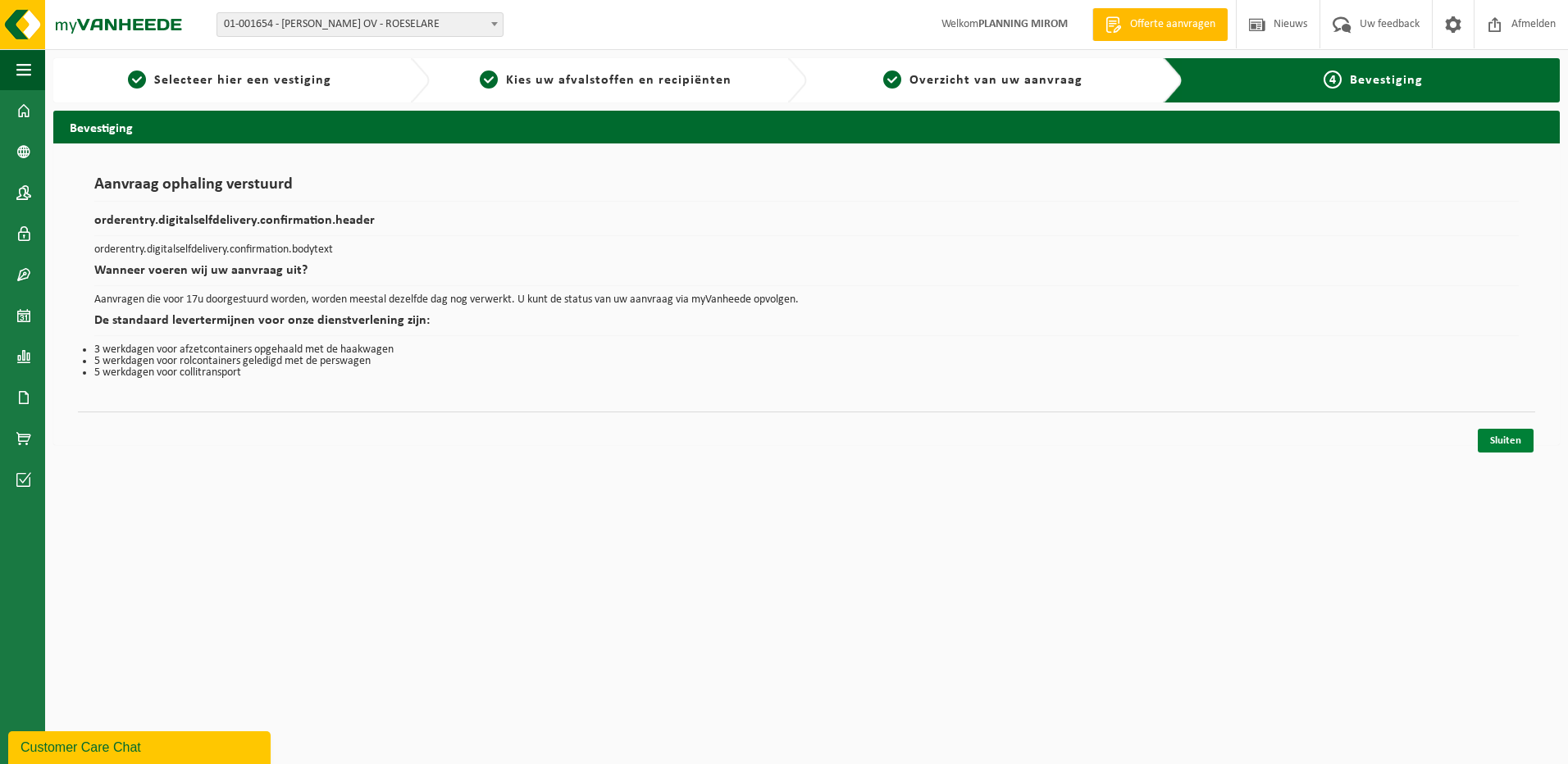
click at [1485, 439] on link "Sluiten" at bounding box center [1506, 441] width 56 height 24
